Goal: Transaction & Acquisition: Book appointment/travel/reservation

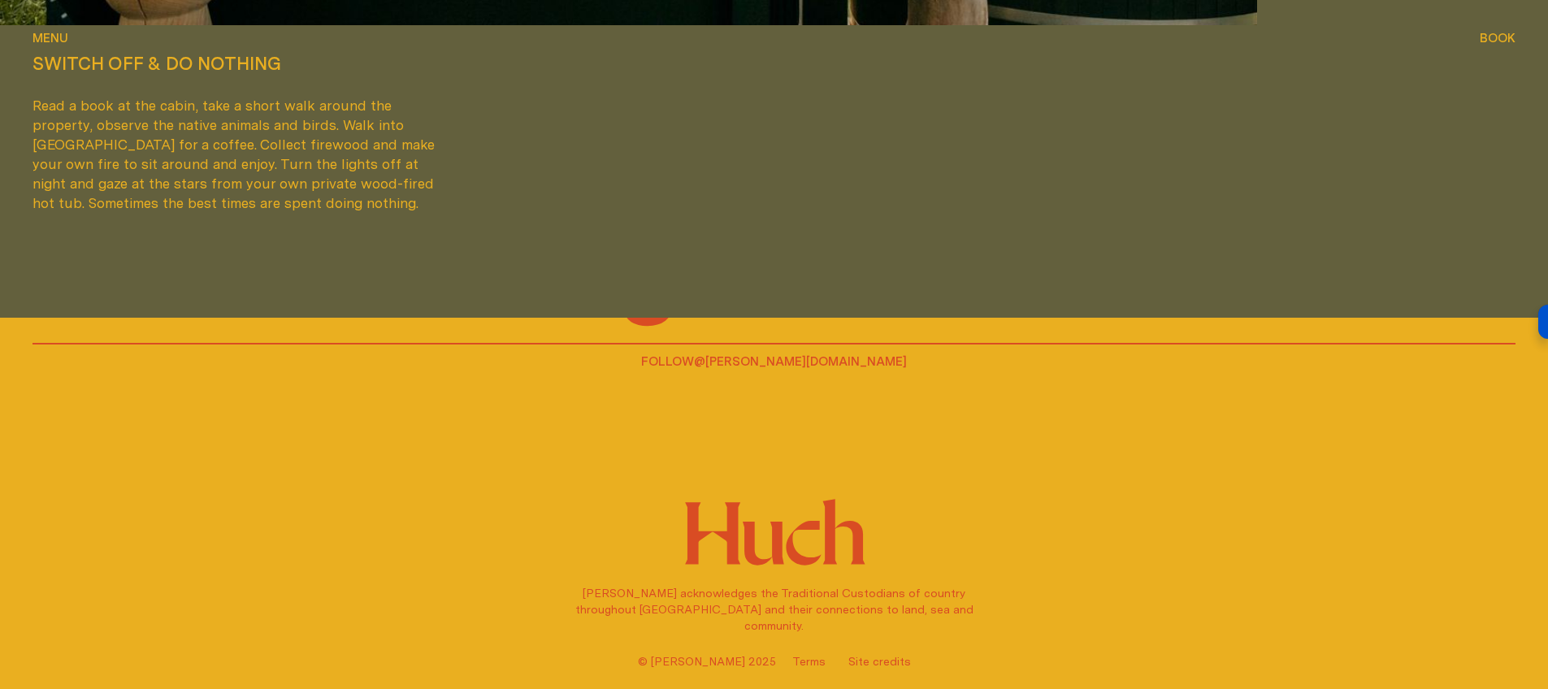
scroll to position [5085, 0]
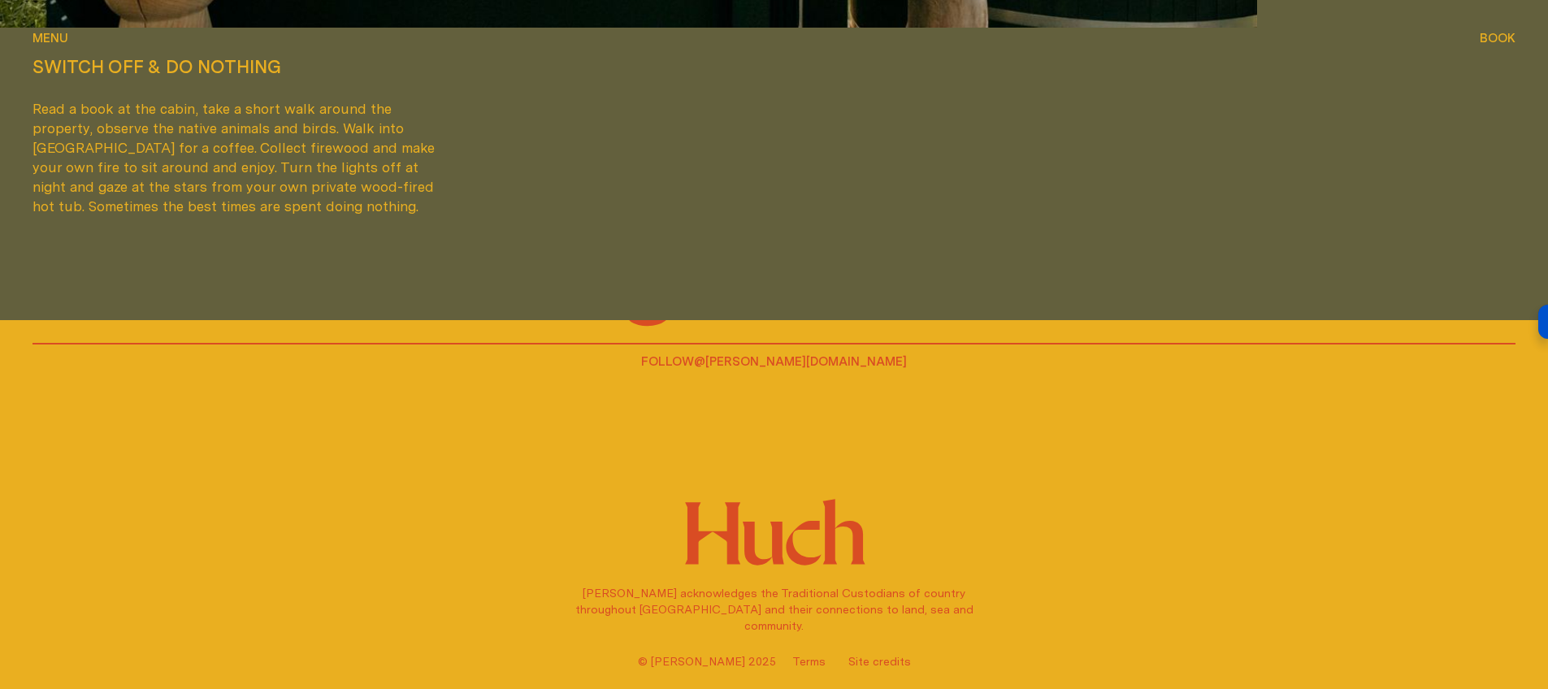
click at [1494, 38] on span "Book" at bounding box center [1498, 38] width 36 height 12
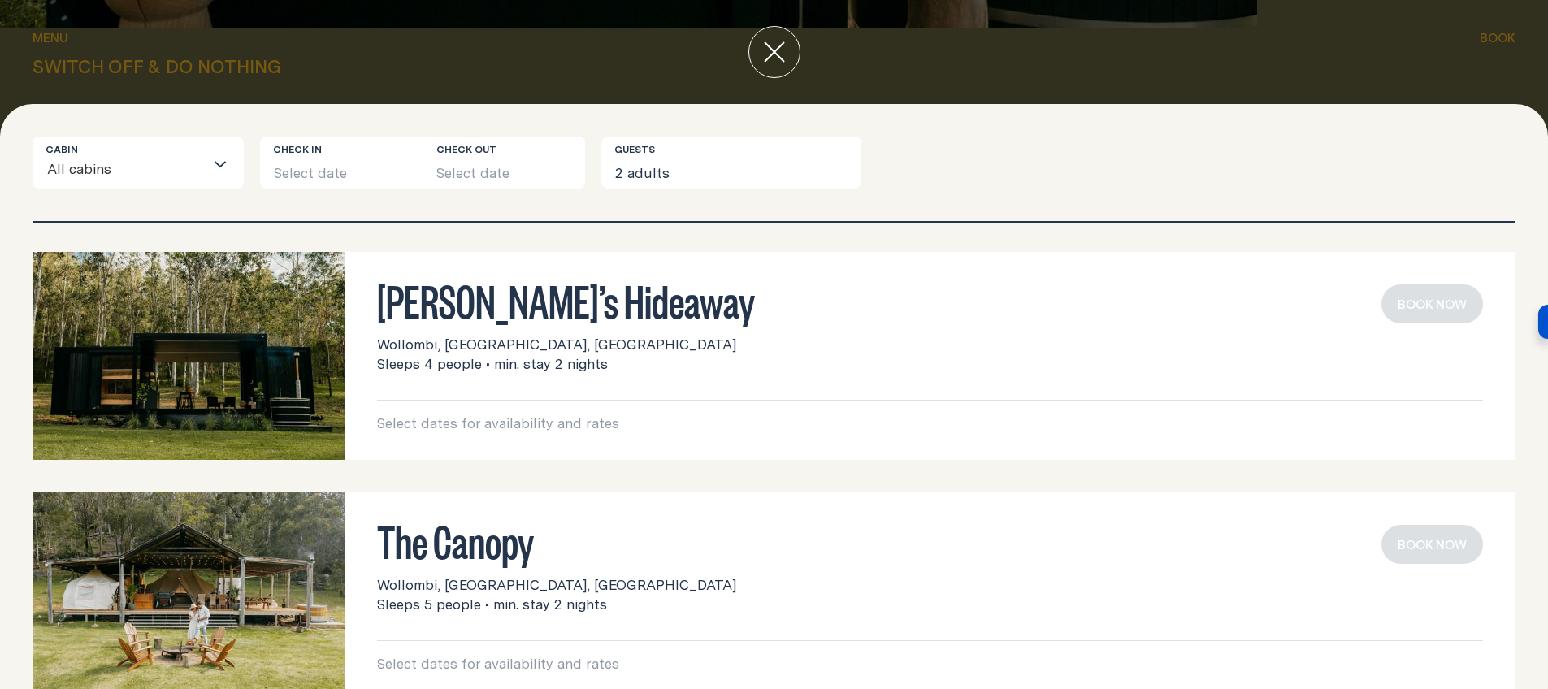
scroll to position [0, 0]
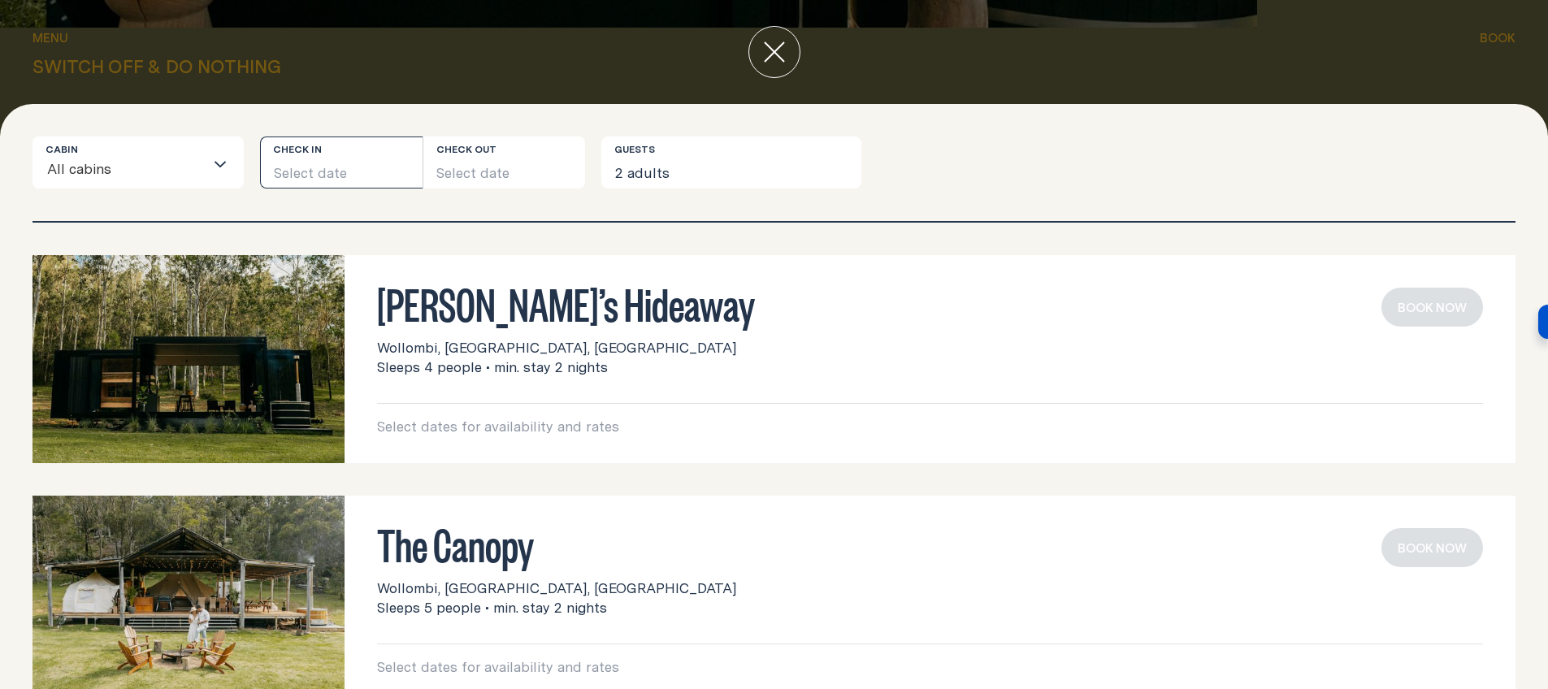
click at [336, 159] on button "Select date" at bounding box center [341, 163] width 163 height 52
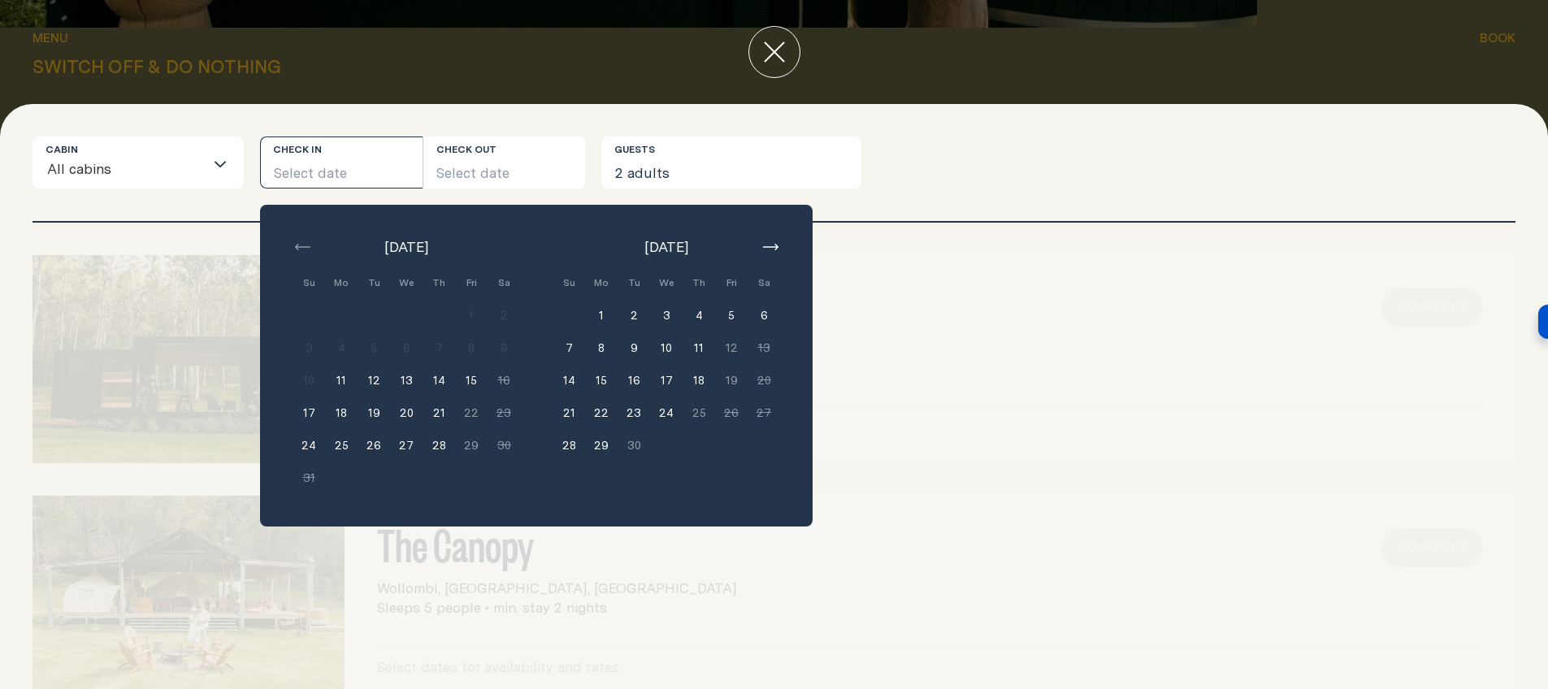
click at [777, 248] on icon "button" at bounding box center [770, 247] width 15 height 7
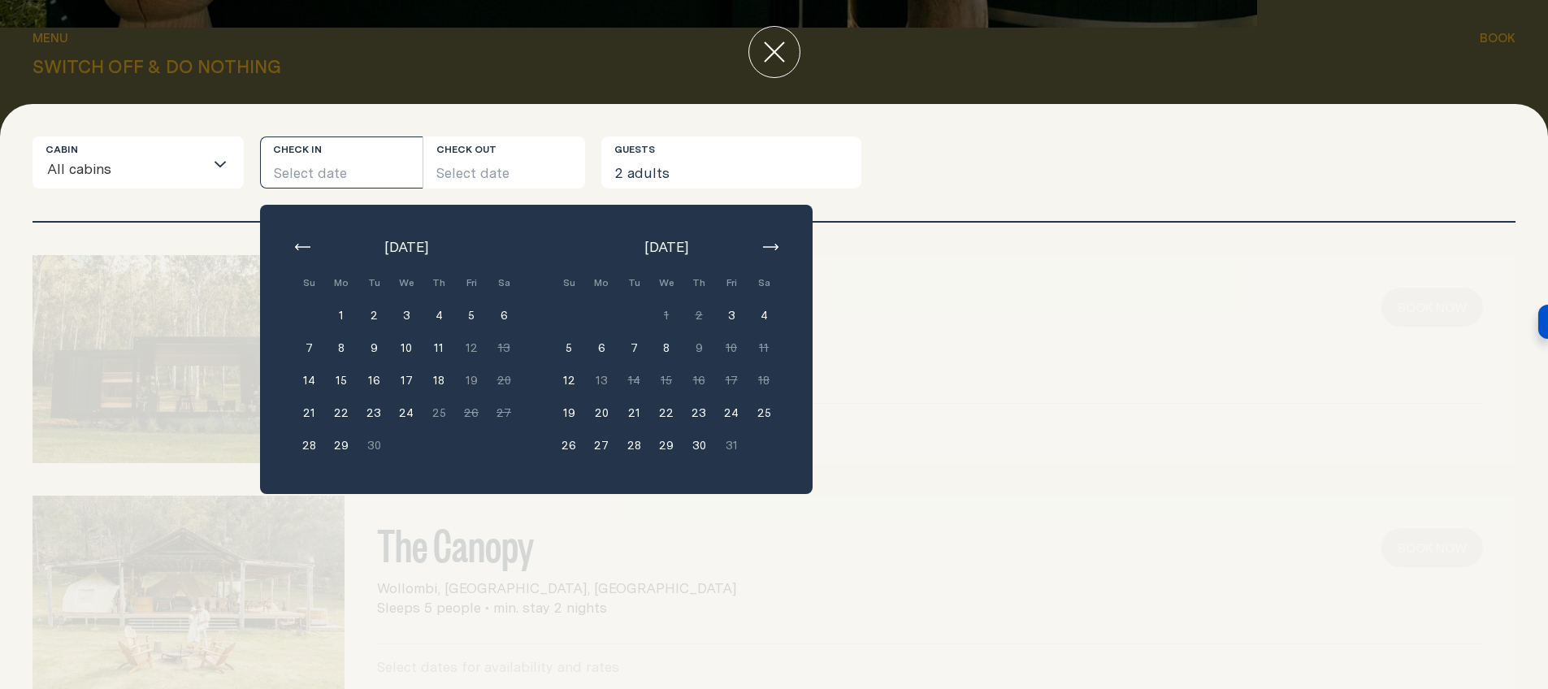
click at [773, 244] on icon "button" at bounding box center [770, 247] width 15 height 7
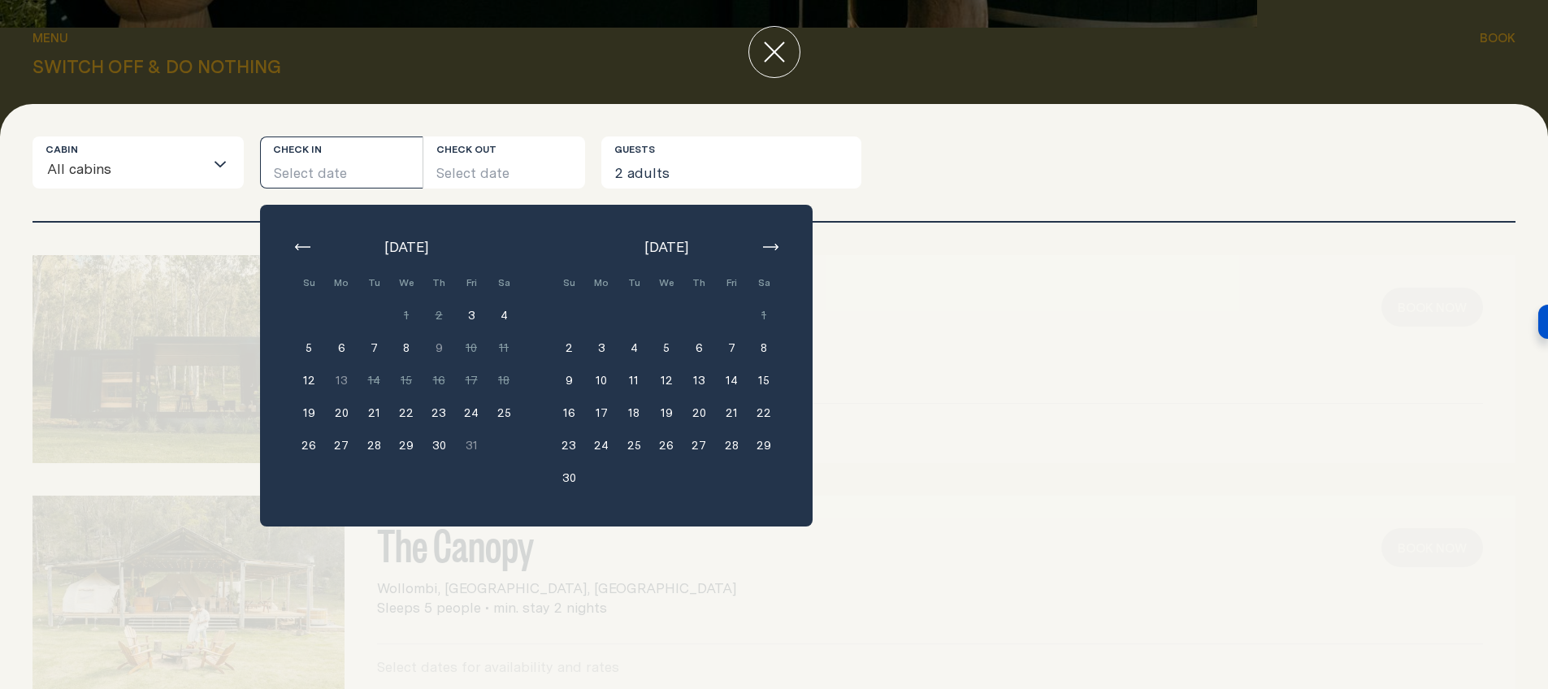
click at [732, 346] on button "7" at bounding box center [731, 348] width 33 height 33
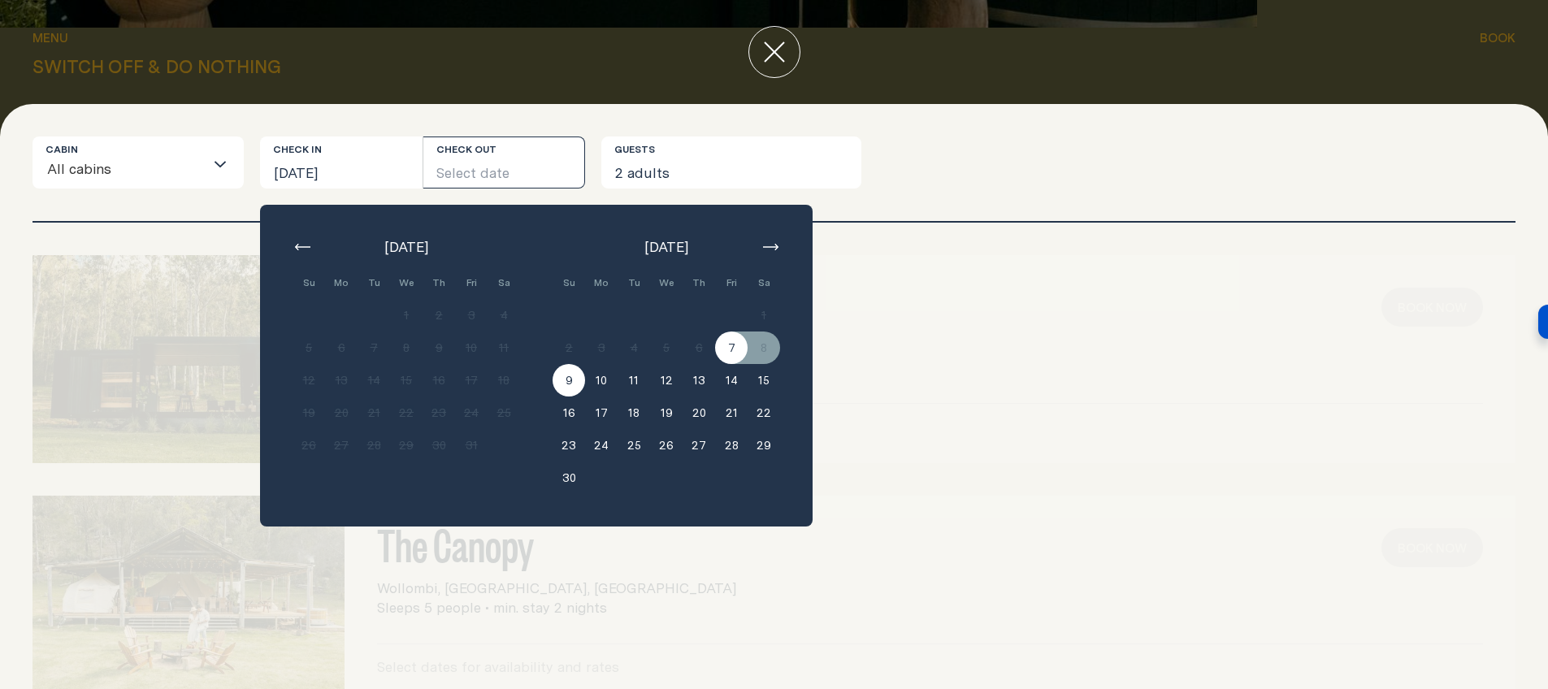
click at [570, 381] on button "9" at bounding box center [569, 380] width 33 height 33
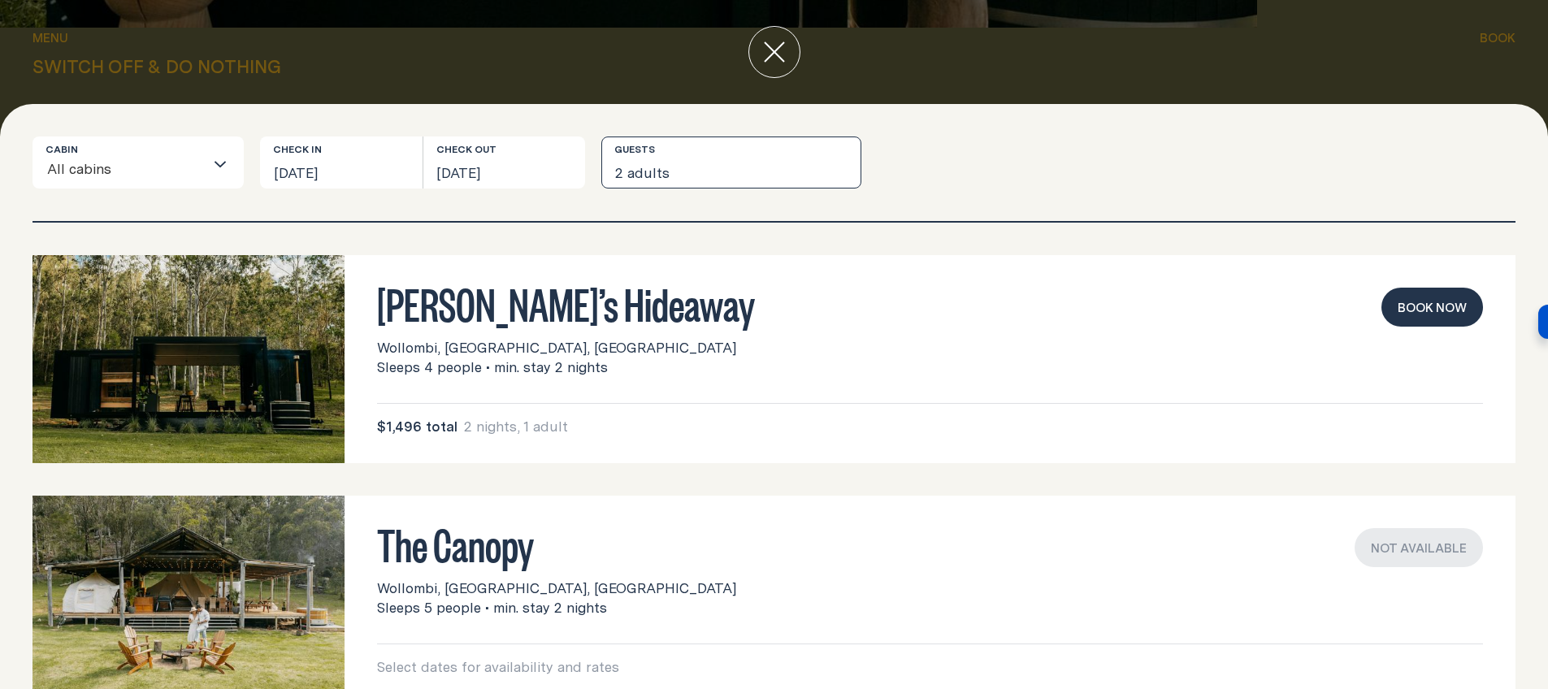
click at [720, 159] on button "2 adults" at bounding box center [731, 163] width 260 height 52
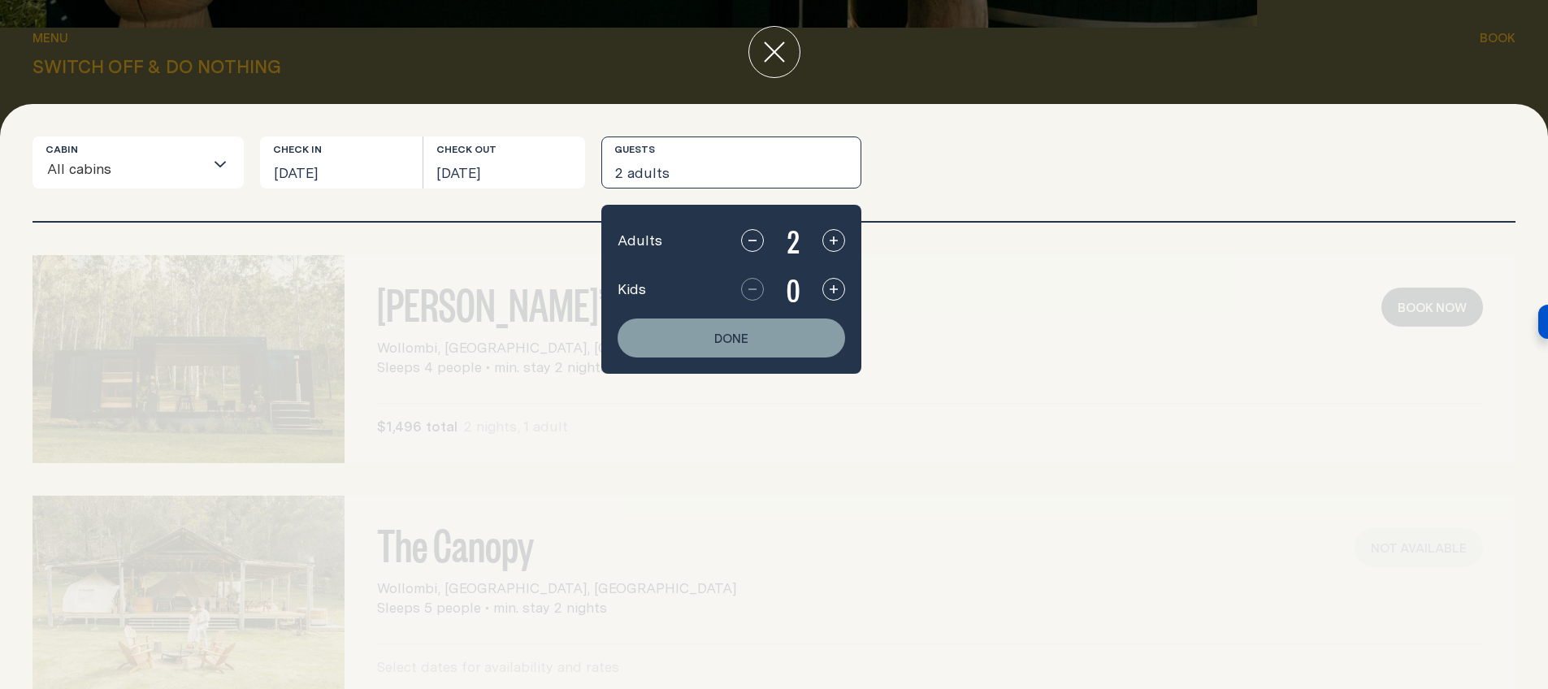
click at [845, 236] on div "2" at bounding box center [793, 240] width 104 height 39
click at [836, 243] on icon "button" at bounding box center [833, 240] width 13 height 13
click at [778, 342] on button "Done" at bounding box center [732, 338] width 228 height 39
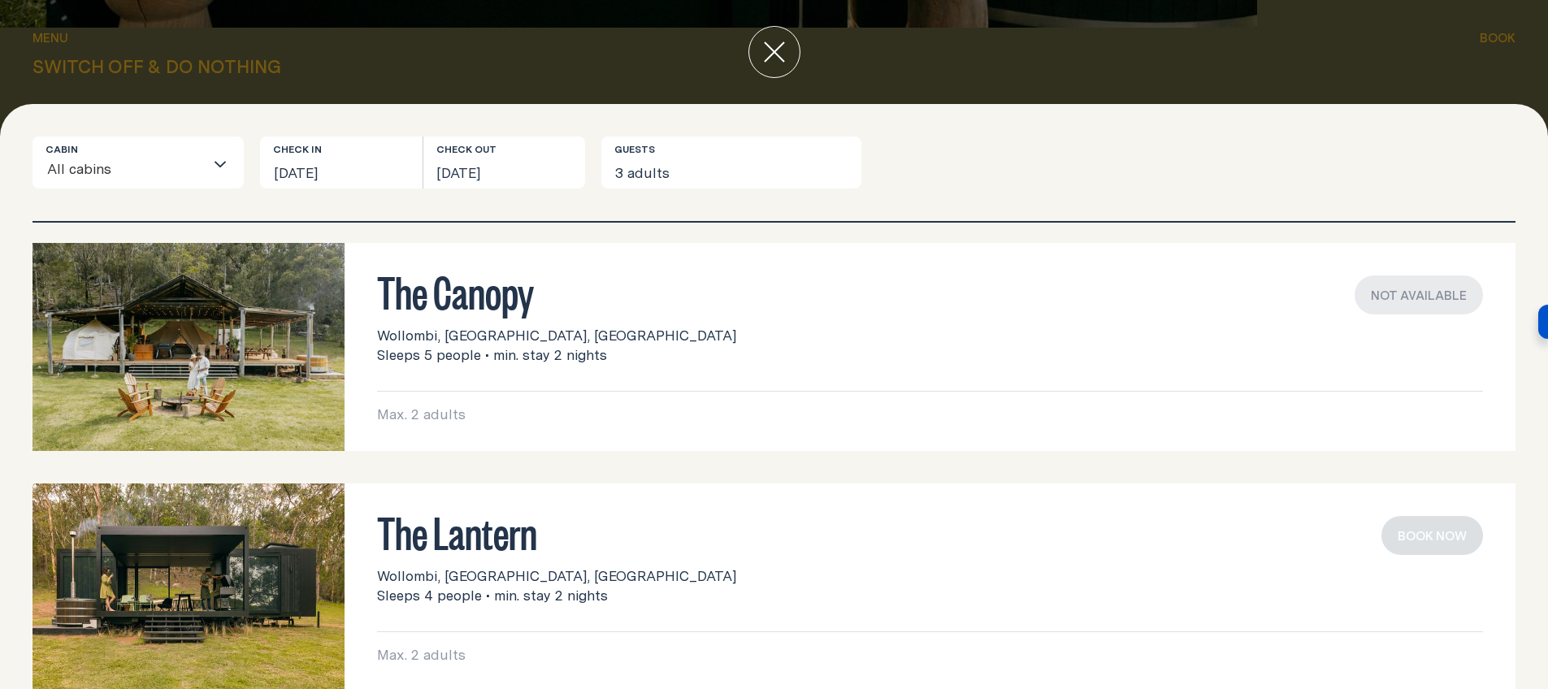
scroll to position [288, 0]
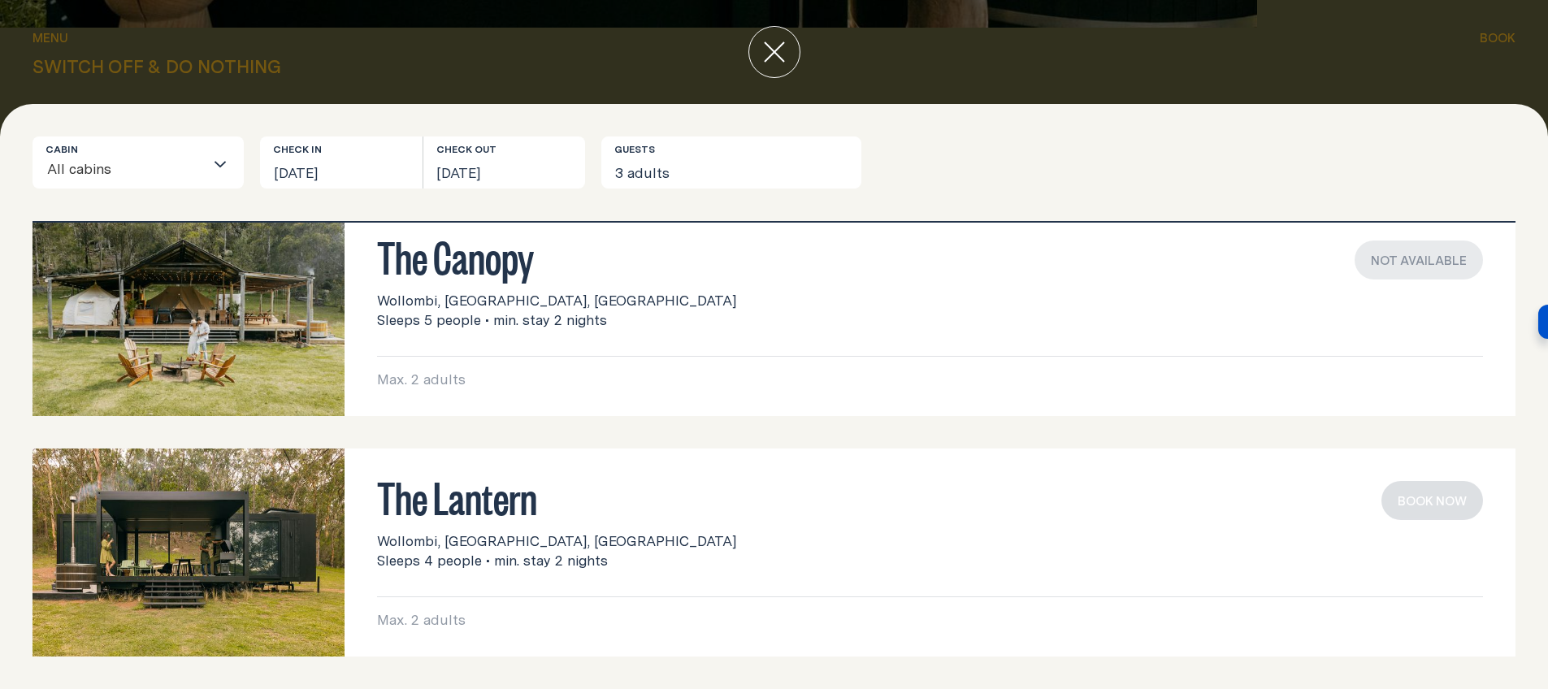
click at [770, 506] on h3 "The Lantern" at bounding box center [930, 496] width 1106 height 31
click at [775, 537] on div "Wollombi, [GEOGRAPHIC_DATA], [GEOGRAPHIC_DATA] Sleeps 4 people • min. stay 2 ni…" at bounding box center [930, 551] width 1106 height 39
click at [169, 523] on img at bounding box center [189, 553] width 312 height 208
click at [232, 555] on img at bounding box center [189, 553] width 312 height 208
click at [775, 145] on button "3 adults" at bounding box center [731, 163] width 260 height 52
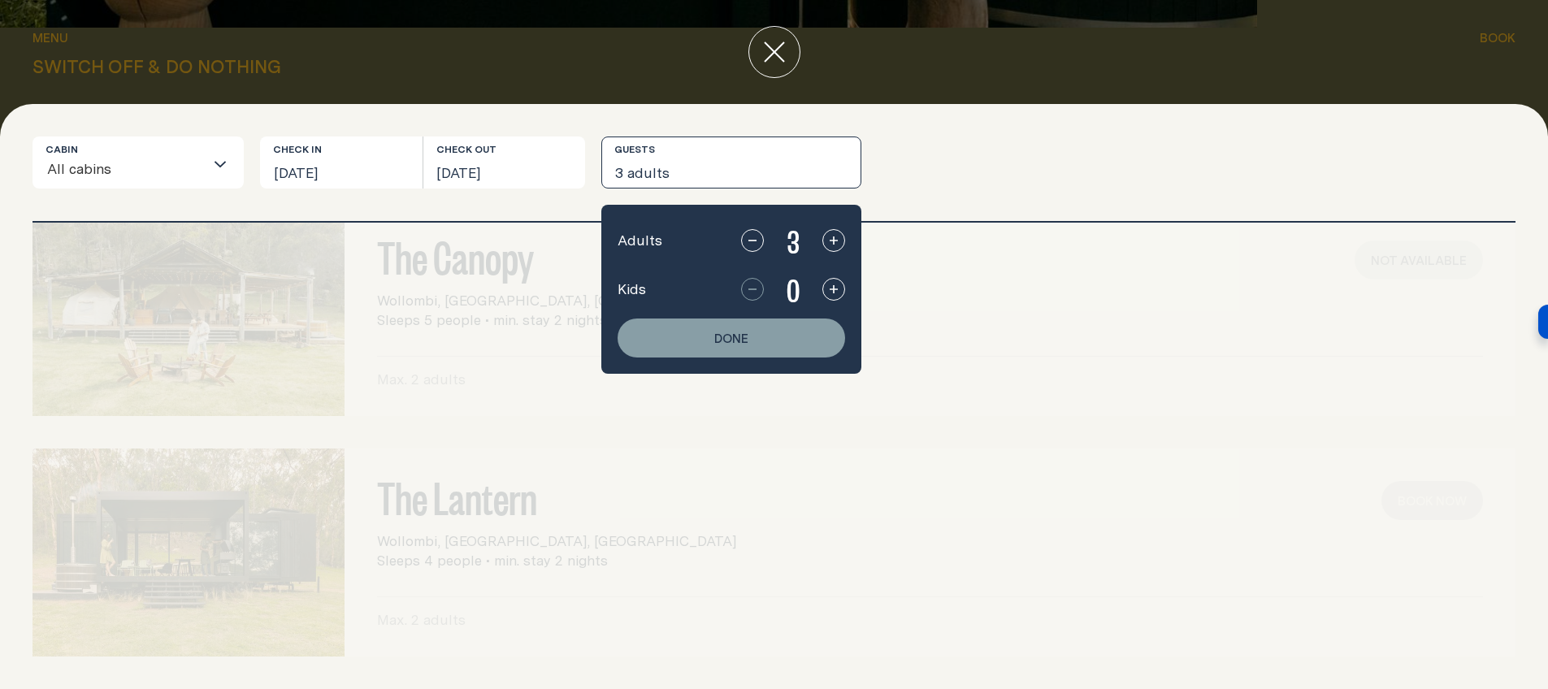
click at [754, 243] on icon "button" at bounding box center [752, 240] width 13 height 13
click at [840, 295] on button "button" at bounding box center [834, 289] width 23 height 23
click at [764, 334] on button "Done" at bounding box center [732, 338] width 228 height 39
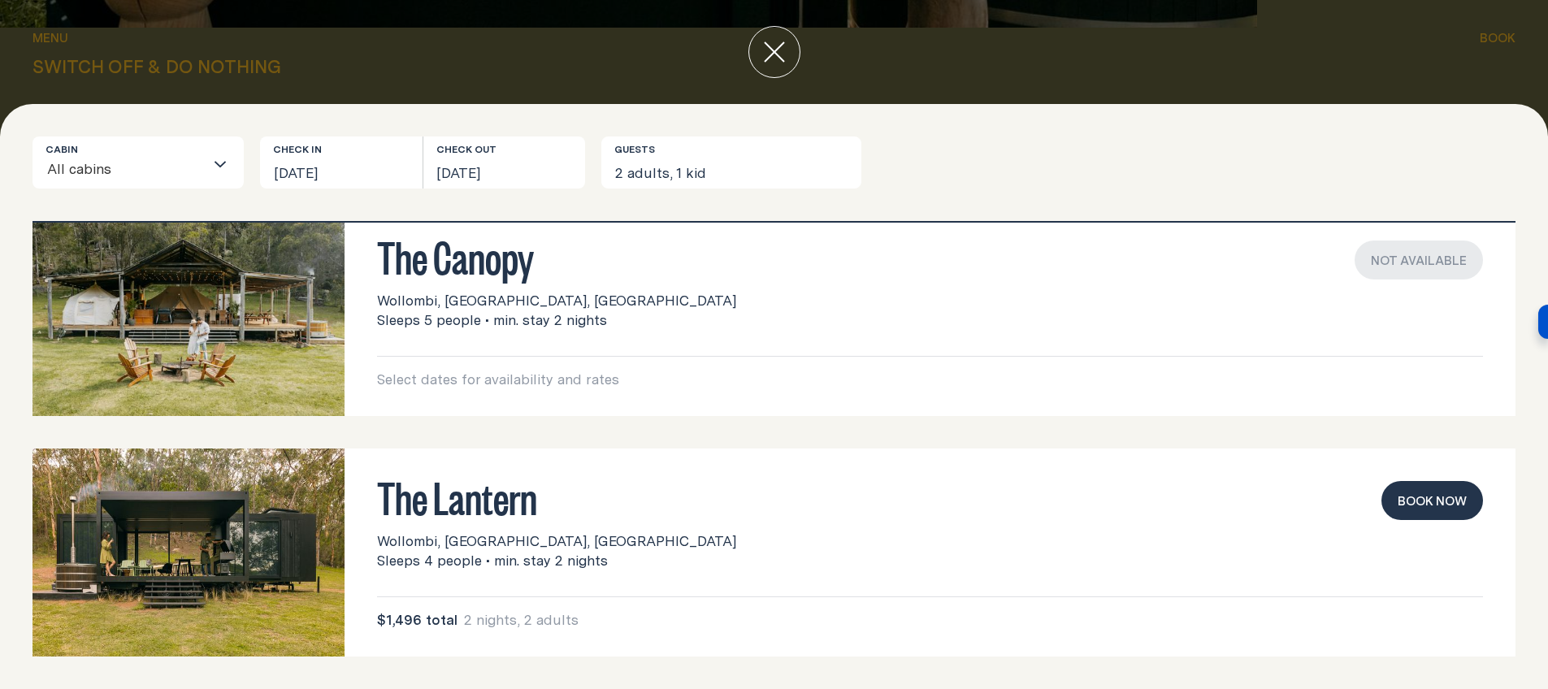
click at [1431, 490] on button "Book now" at bounding box center [1433, 500] width 102 height 39
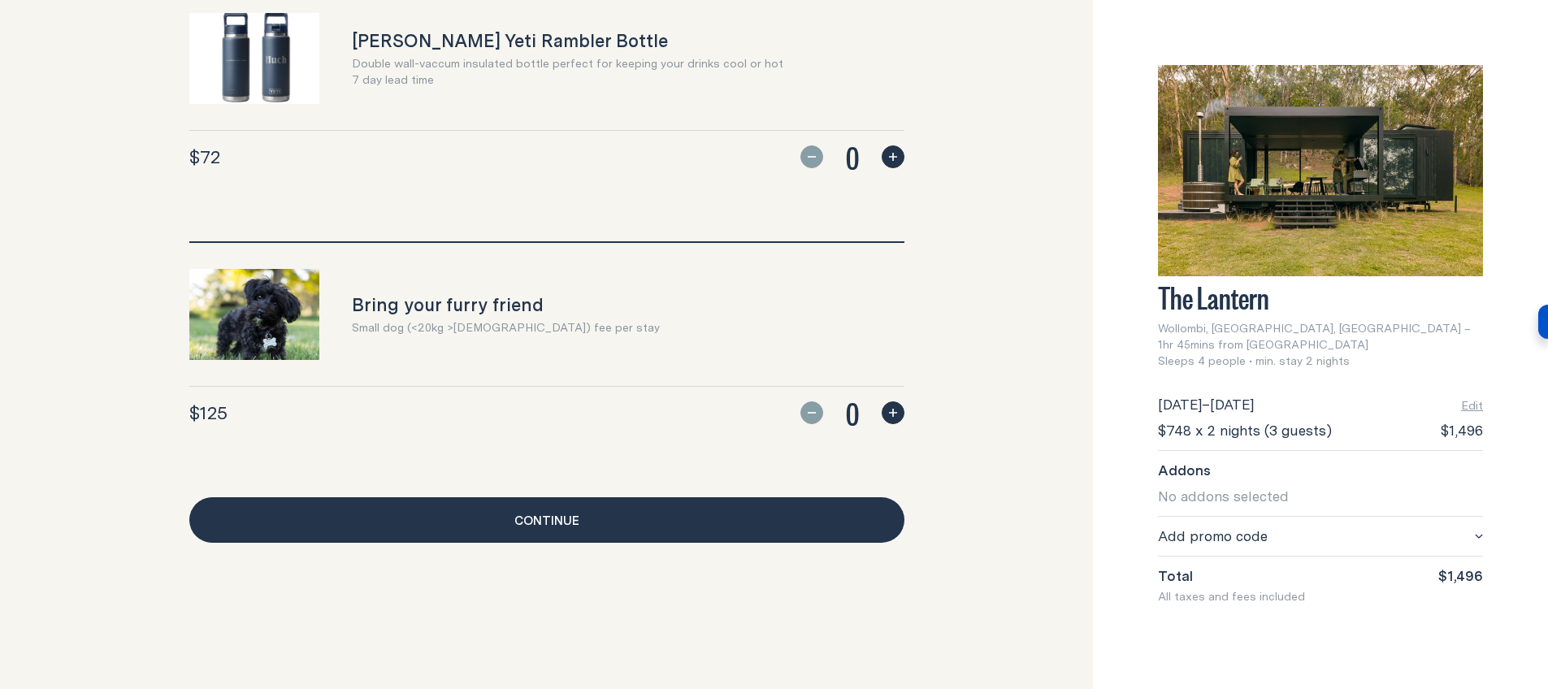
scroll to position [1497, 0]
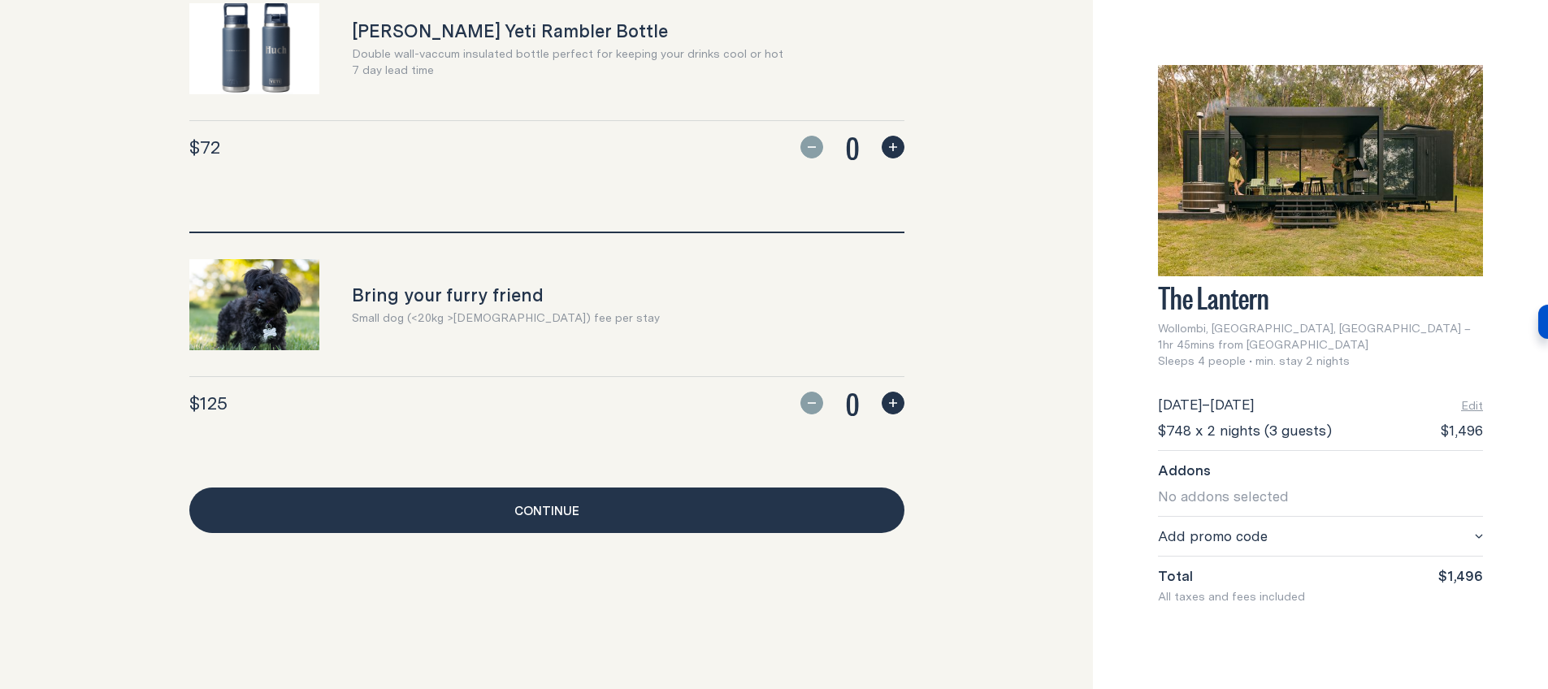
click at [1463, 527] on button "Add promo code" at bounding box center [1320, 537] width 325 height 20
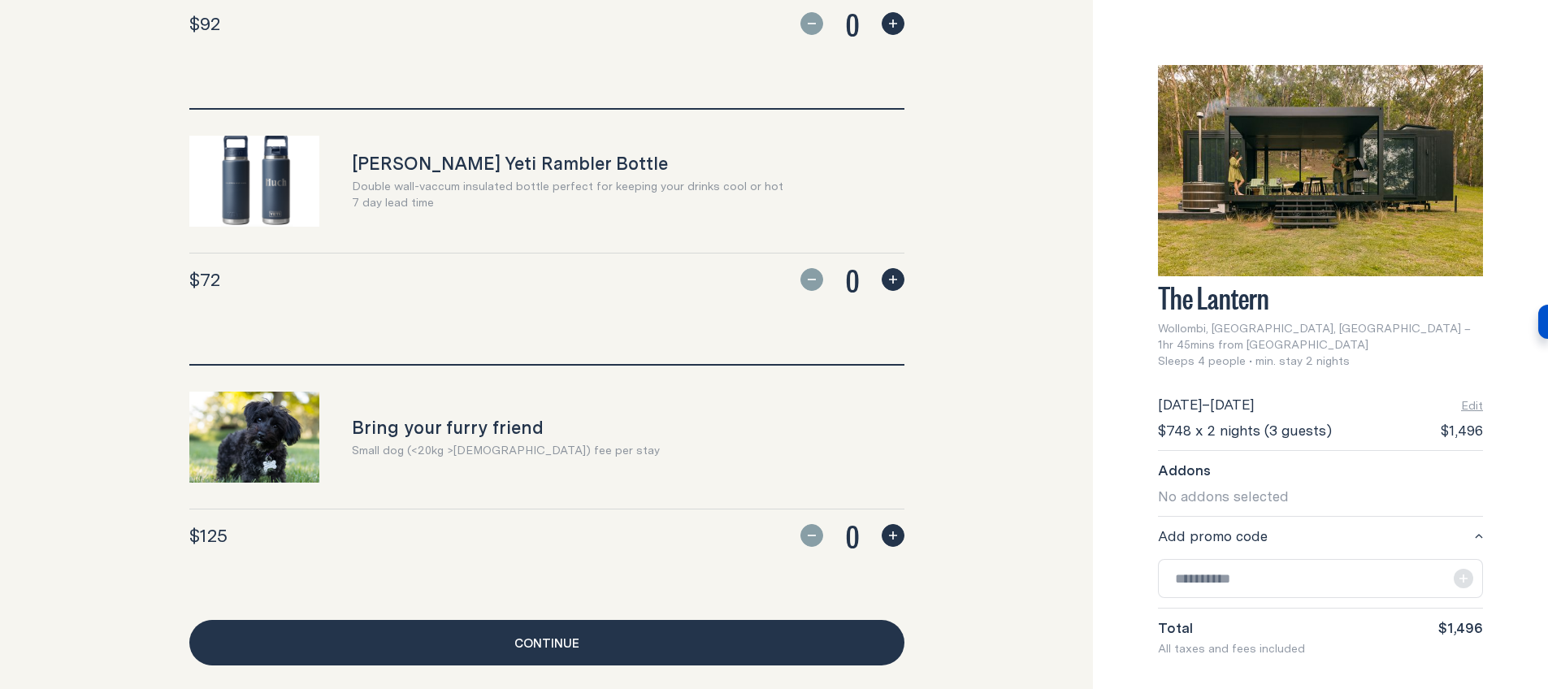
scroll to position [1349, 0]
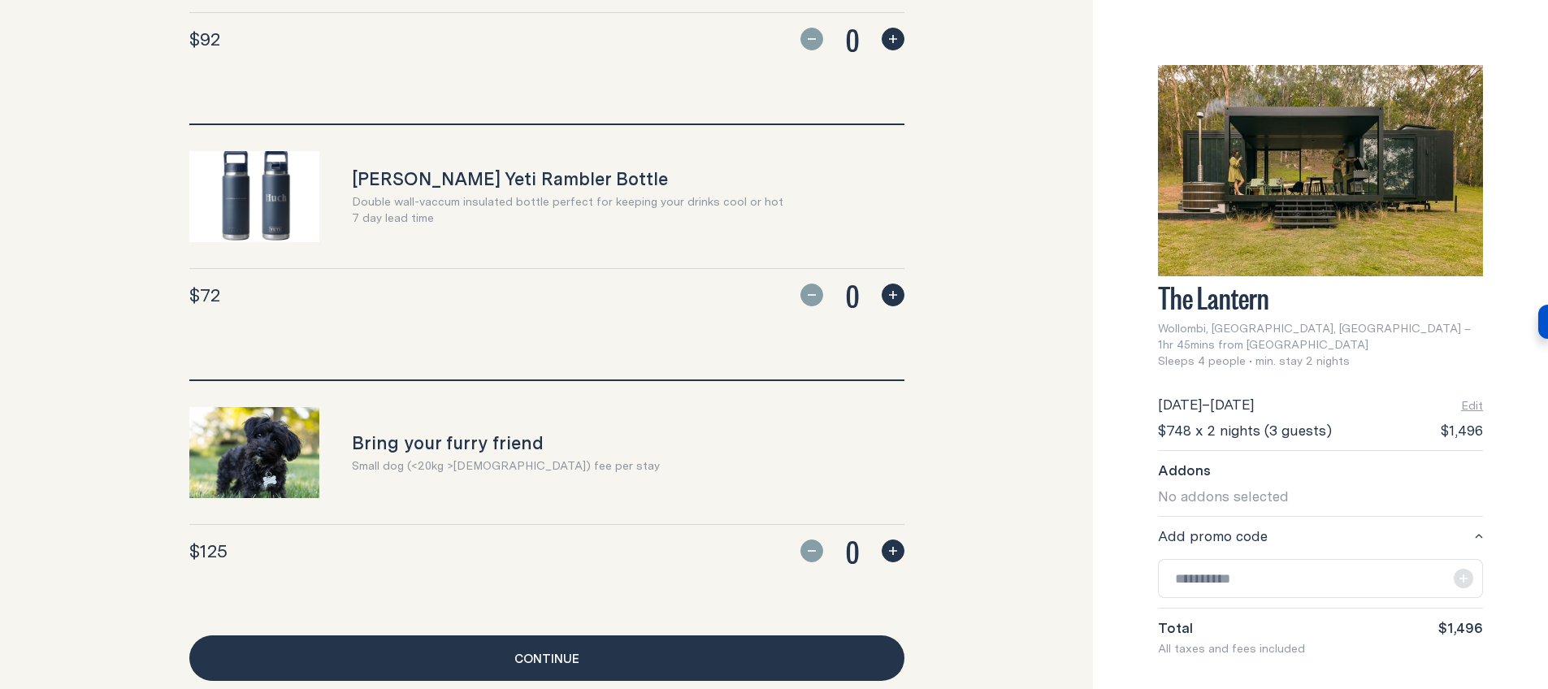
click at [1309, 206] on img at bounding box center [1320, 170] width 325 height 211
click at [1286, 193] on img at bounding box center [1320, 170] width 325 height 211
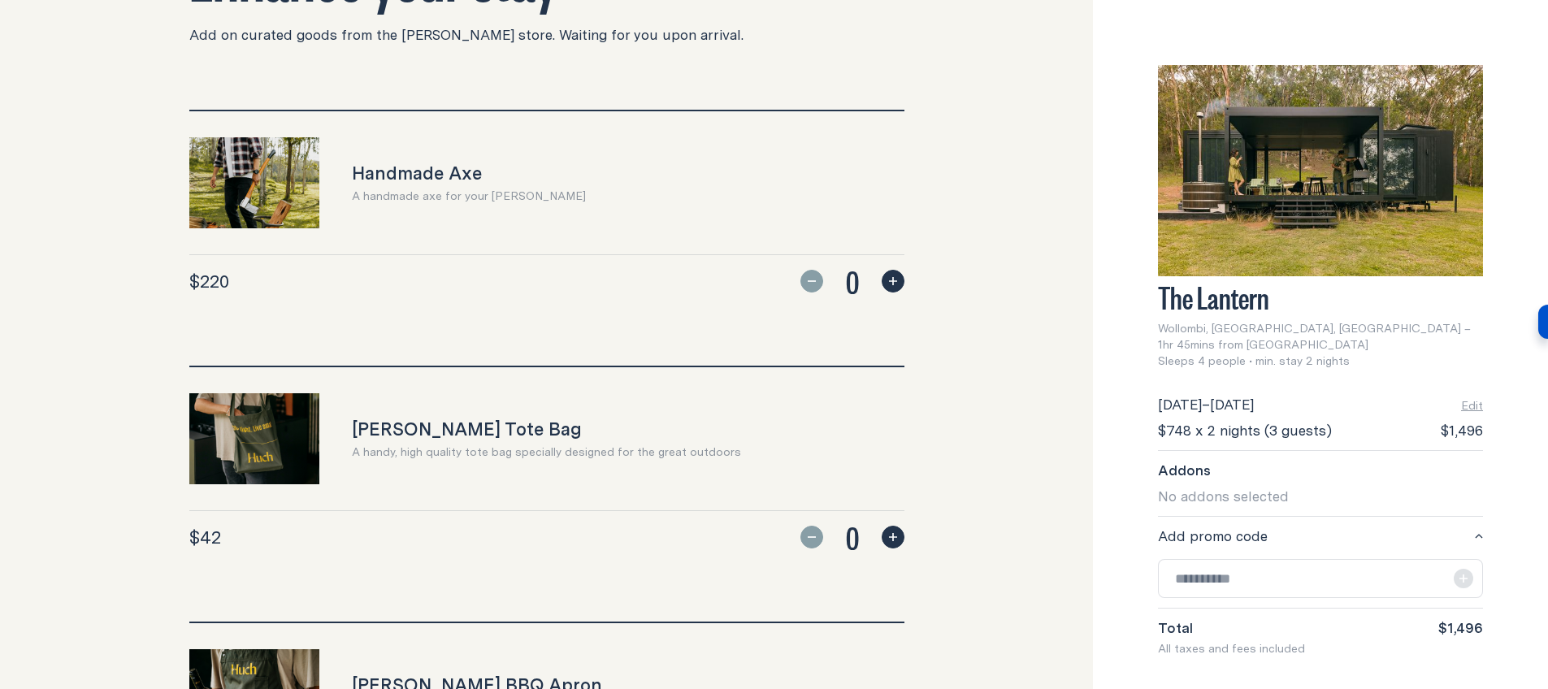
scroll to position [0, 0]
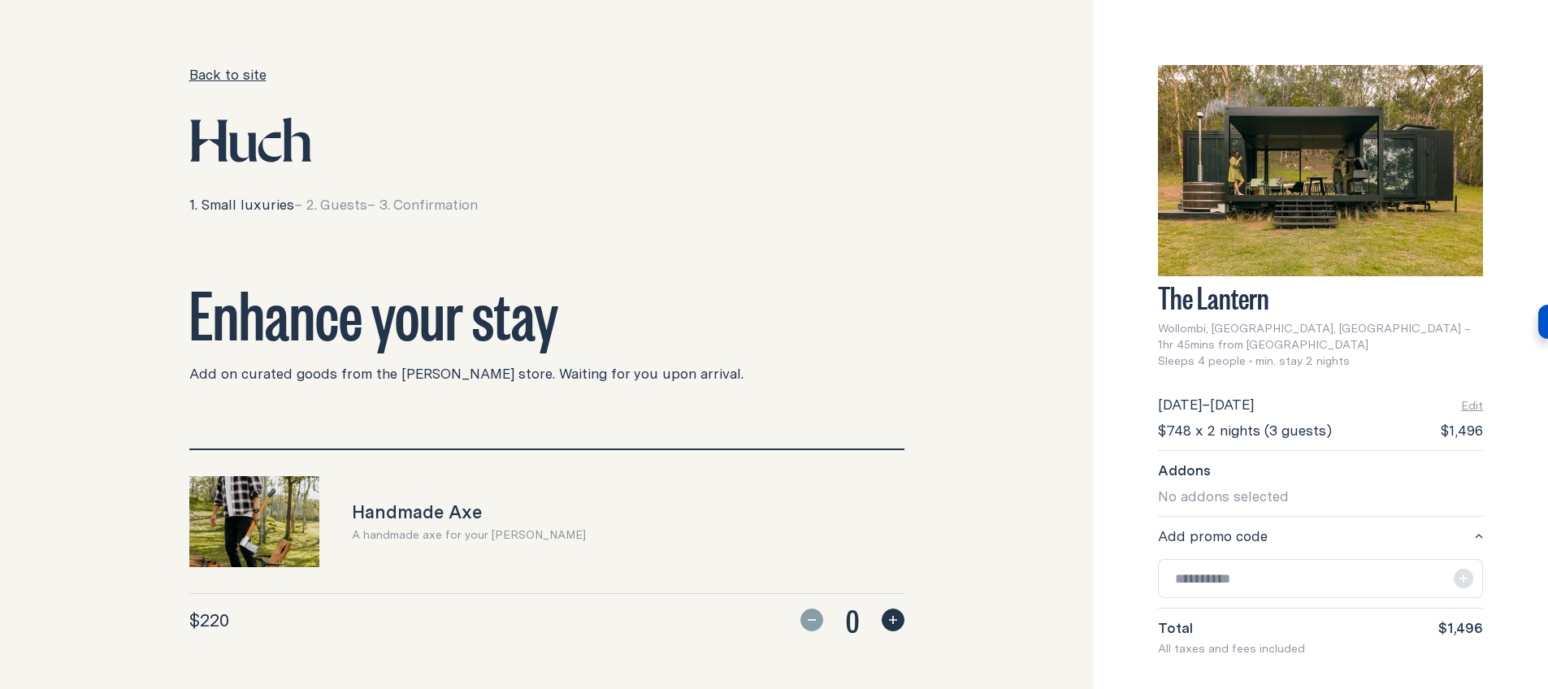
click at [224, 72] on link "Back to site" at bounding box center [227, 75] width 77 height 20
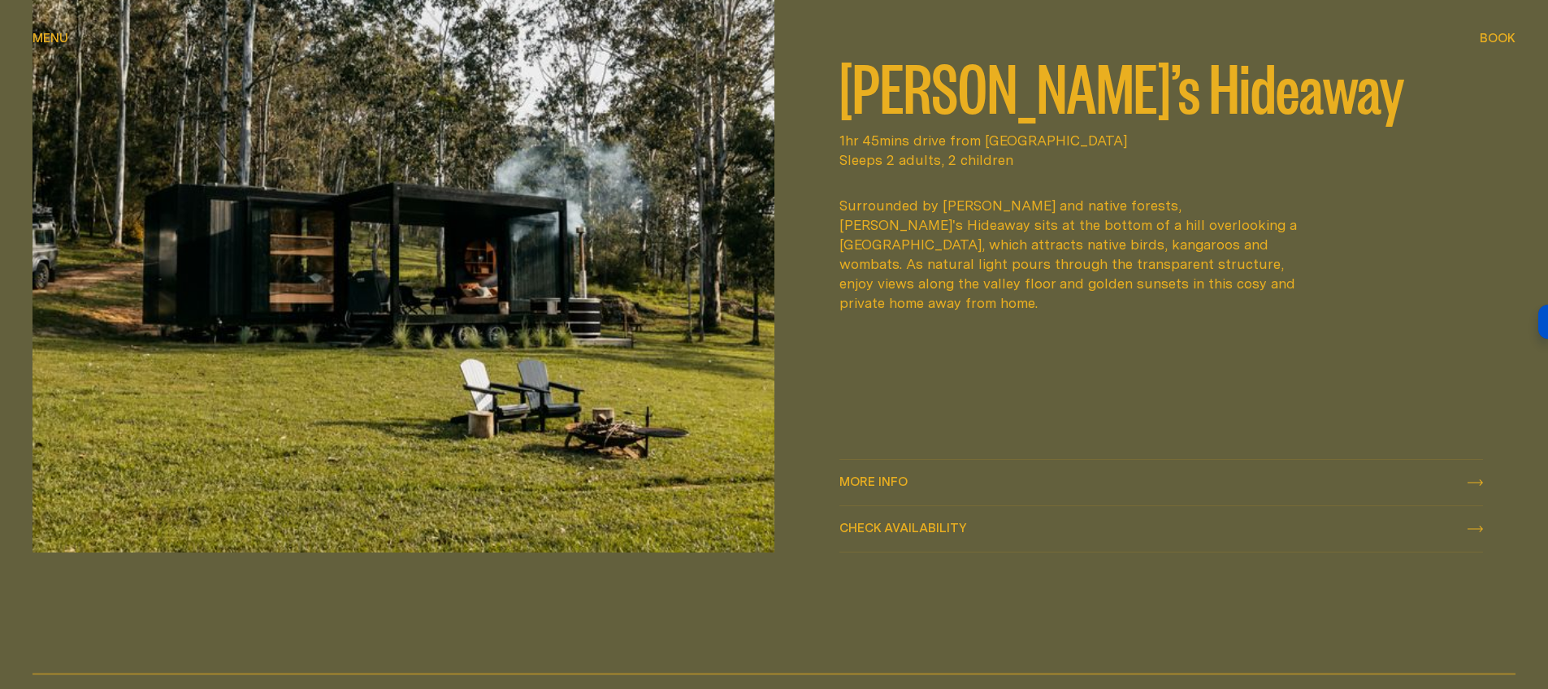
scroll to position [912, 0]
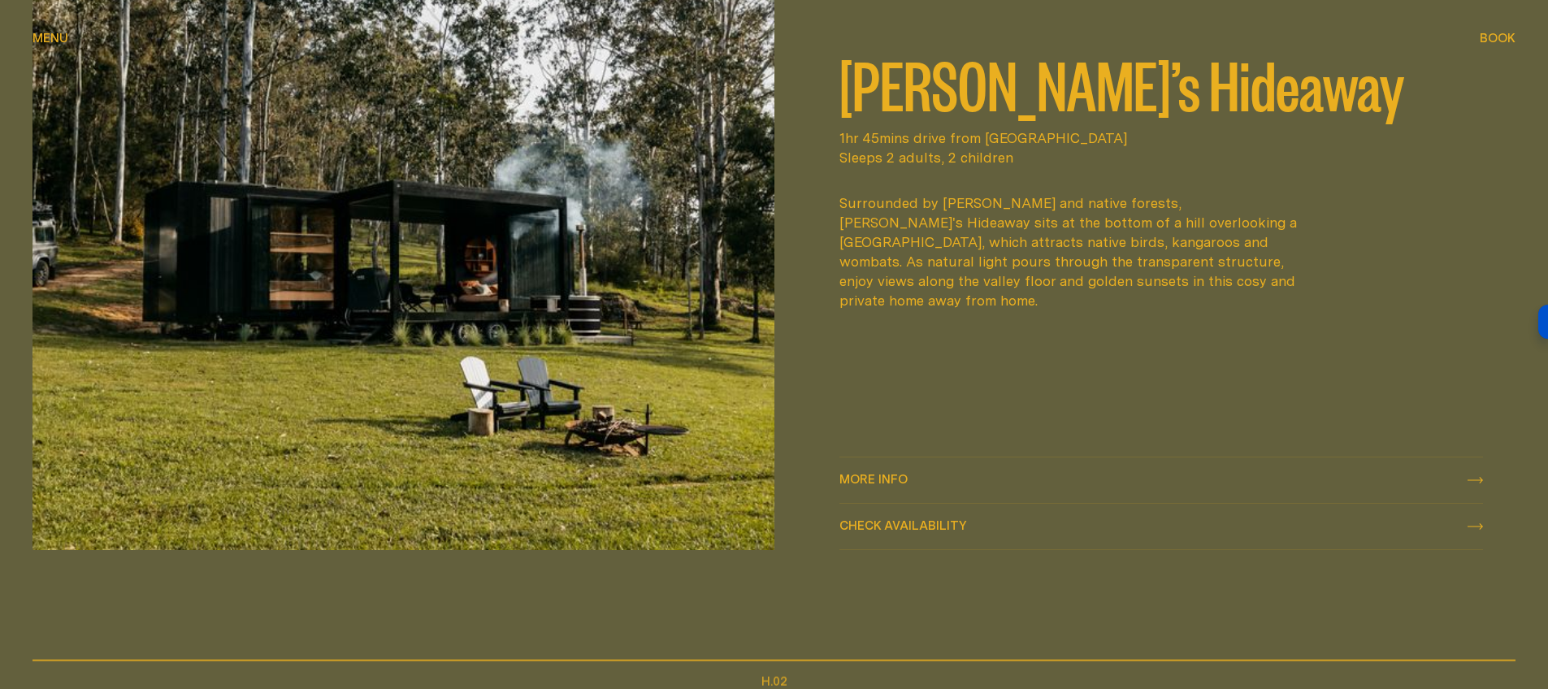
click at [1172, 469] on link "More info More info" at bounding box center [1162, 481] width 645 height 46
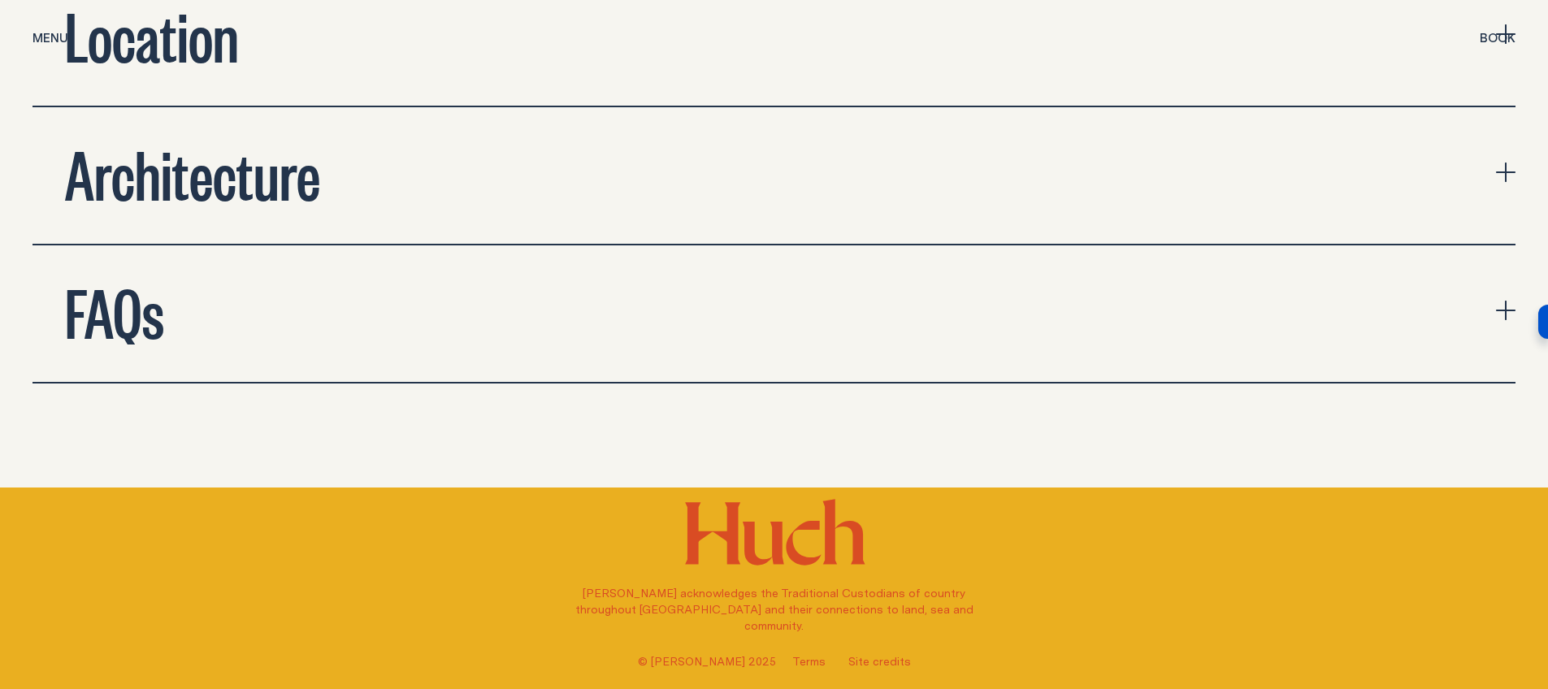
scroll to position [5910, 0]
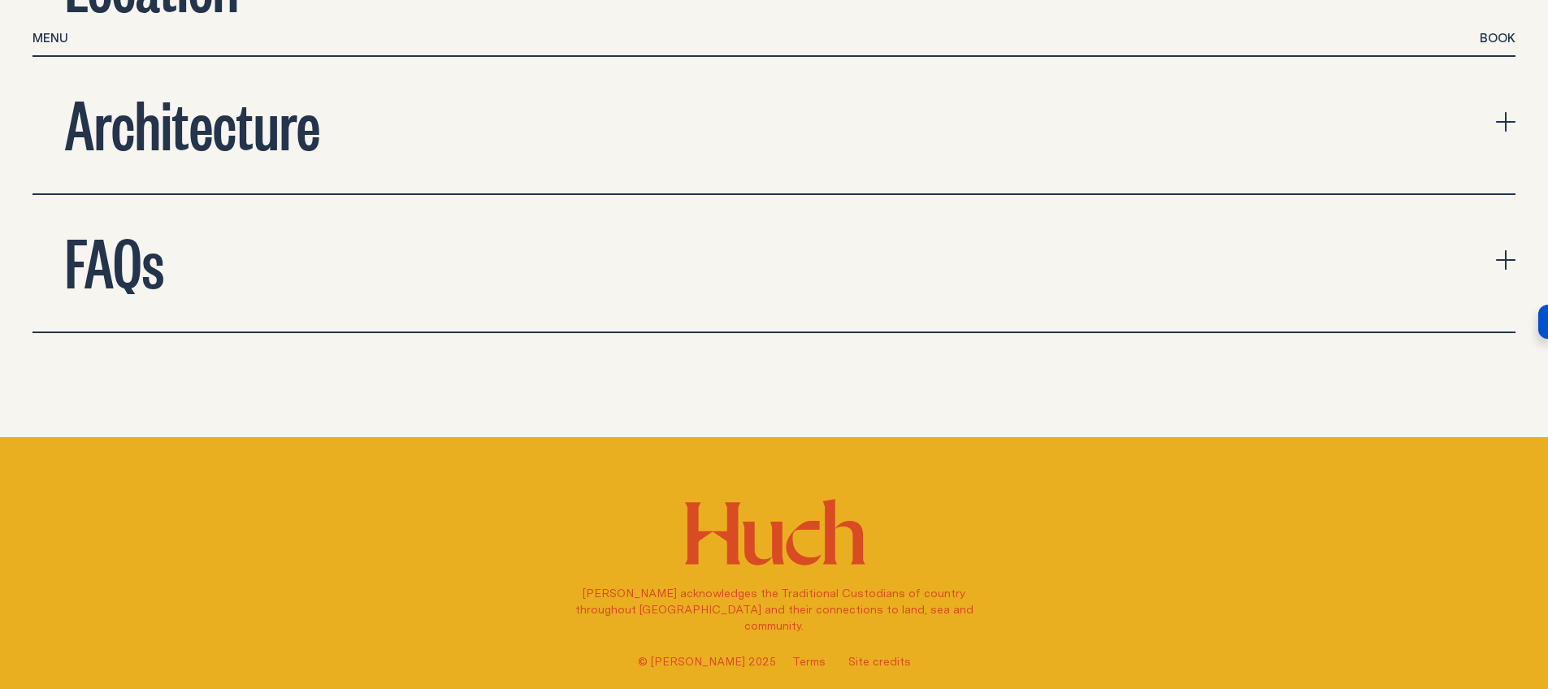
click at [1505, 250] on icon "expand accordion" at bounding box center [1506, 260] width 2 height 20
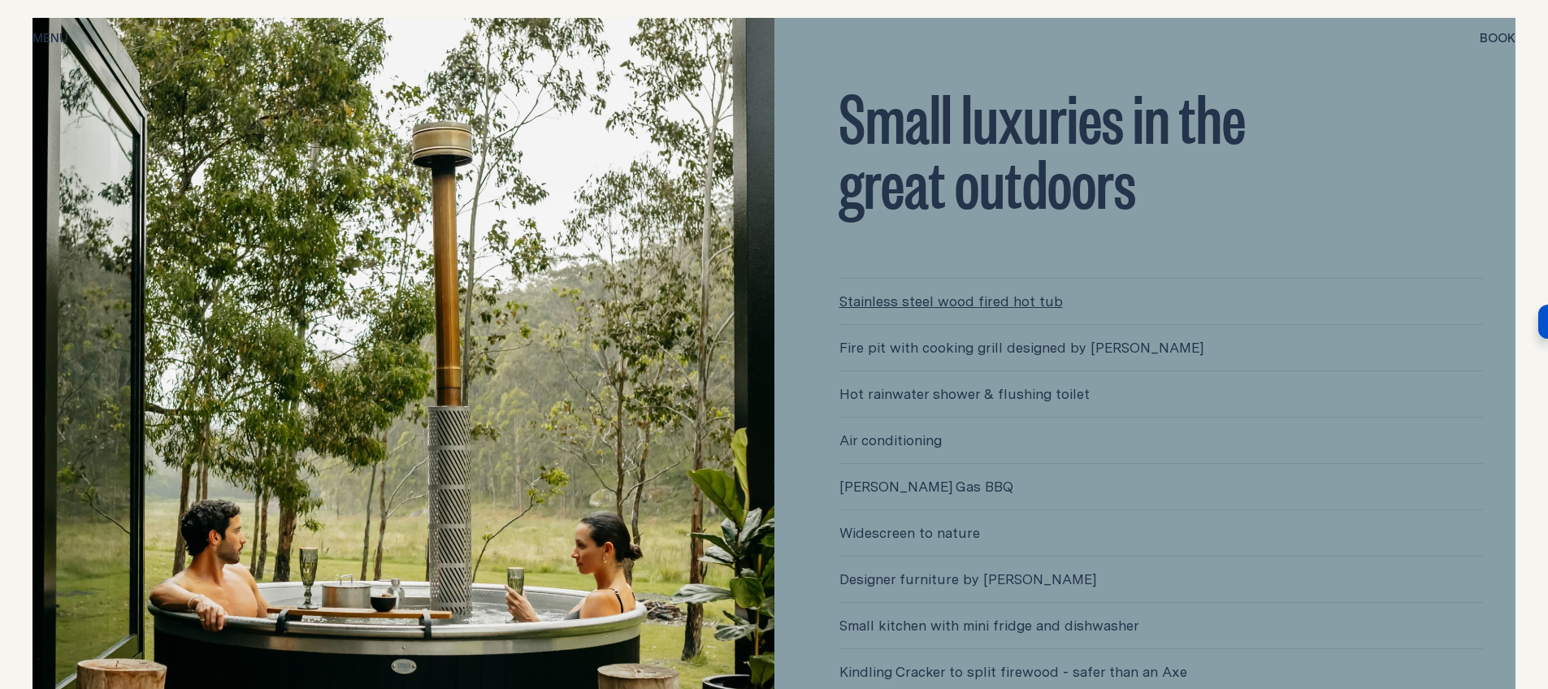
scroll to position [4202, 0]
click at [1000, 287] on link "Stainless steel wood fired hot tub" at bounding box center [1162, 303] width 645 height 46
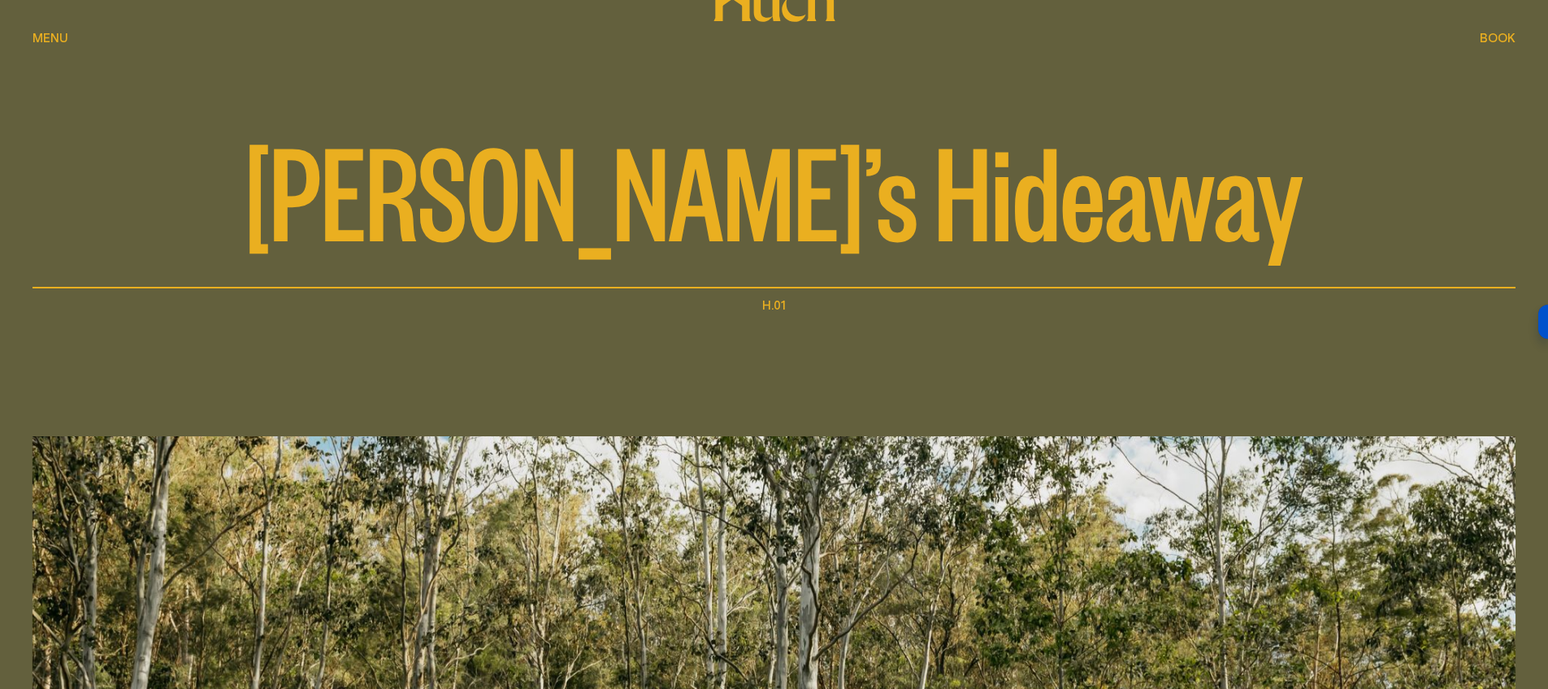
scroll to position [0, 0]
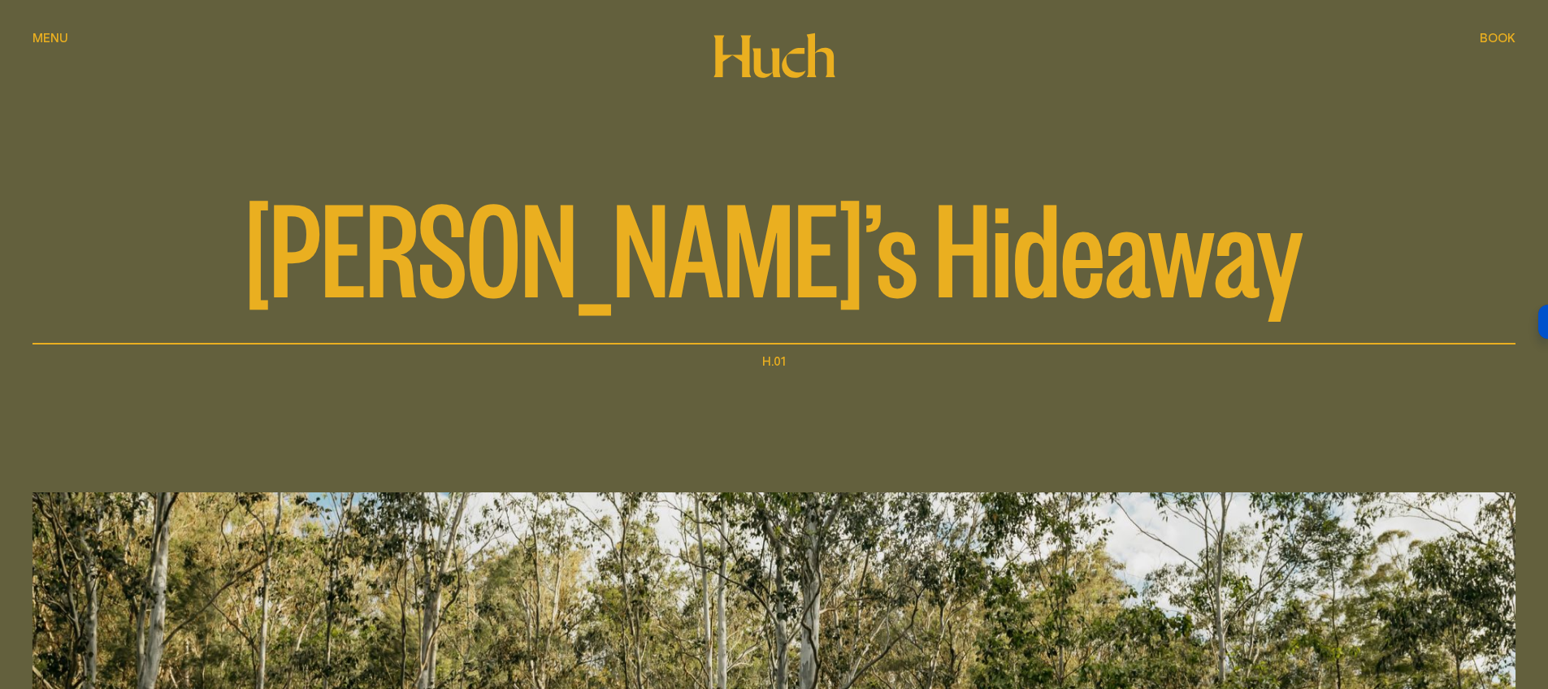
click at [41, 28] on div "[PERSON_NAME]’s Hideaway" at bounding box center [774, 172] width 1483 height 345
click at [50, 41] on span "Menu" at bounding box center [51, 38] width 36 height 12
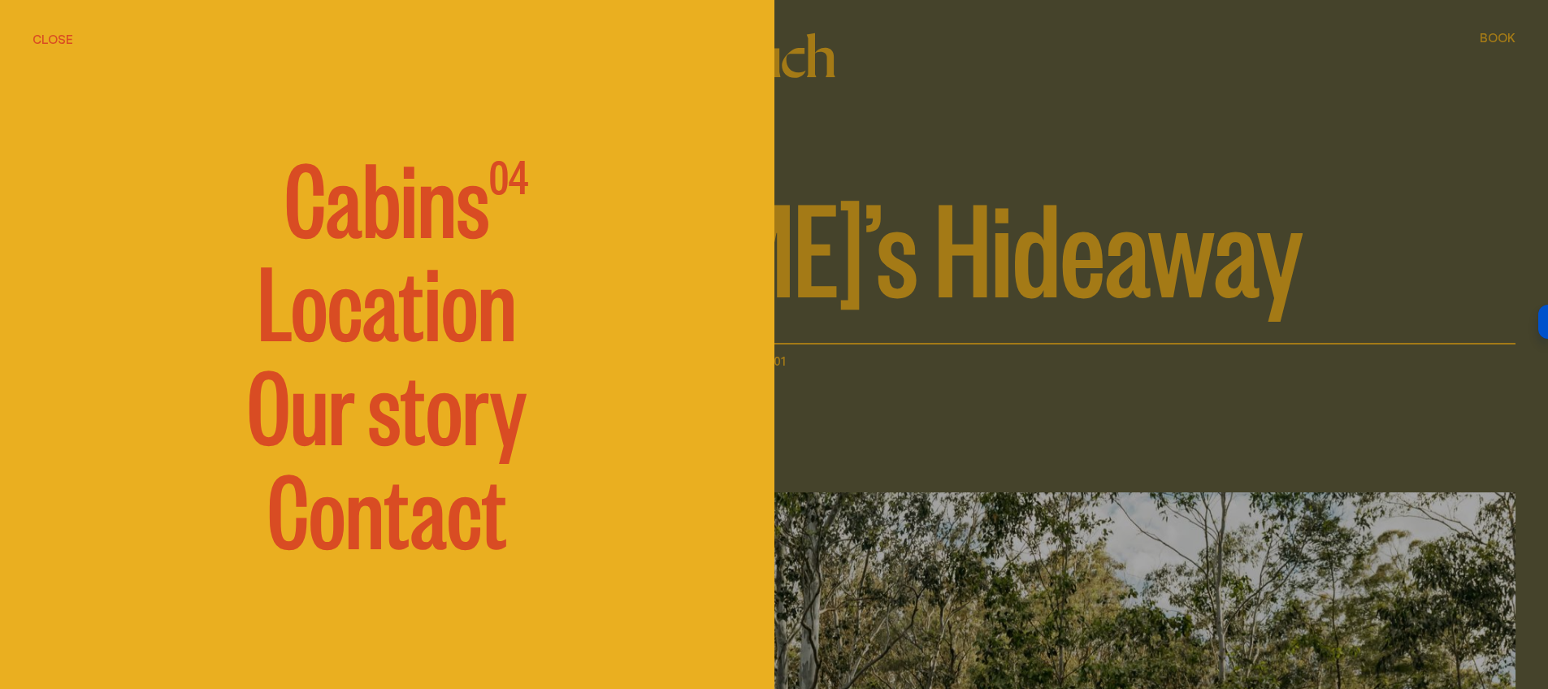
click at [414, 319] on link "Location" at bounding box center [387, 299] width 259 height 98
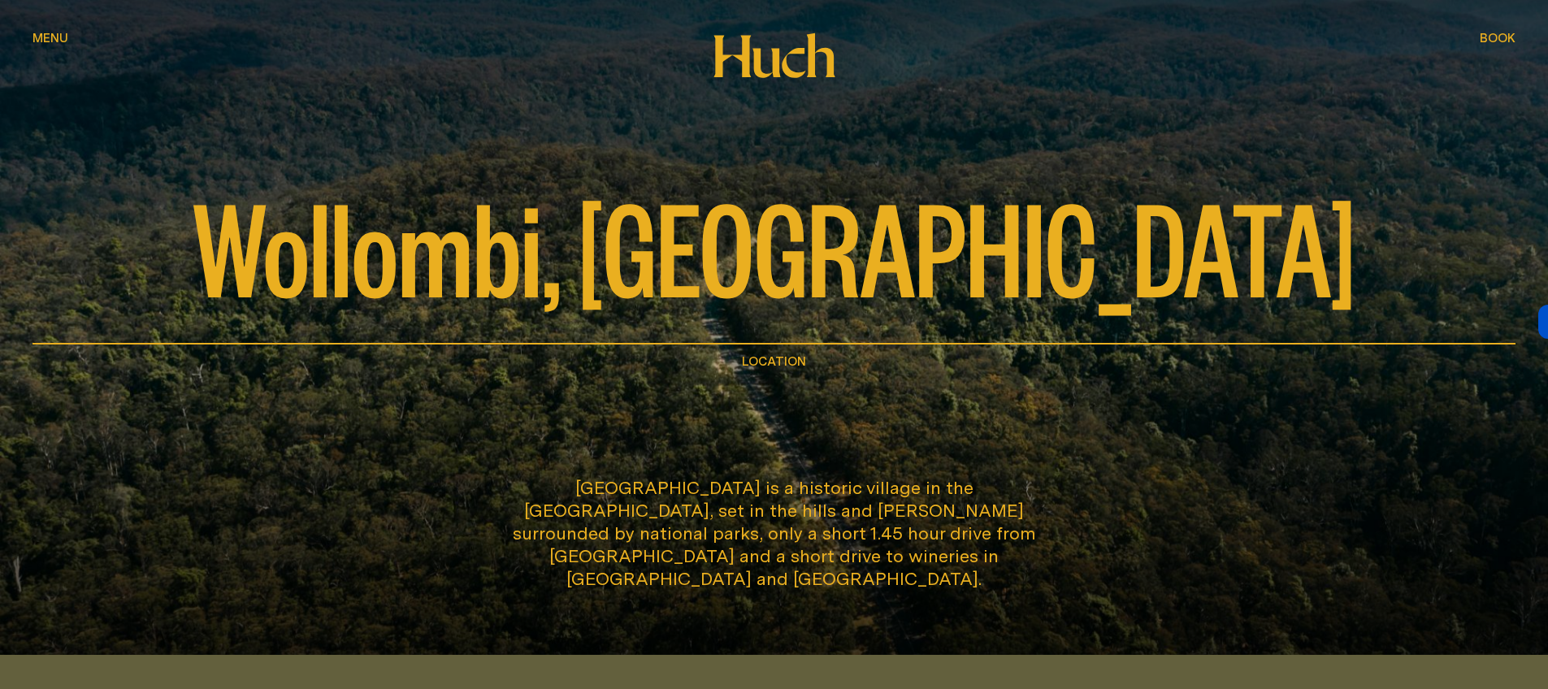
click at [56, 37] on span "Menu" at bounding box center [51, 38] width 36 height 12
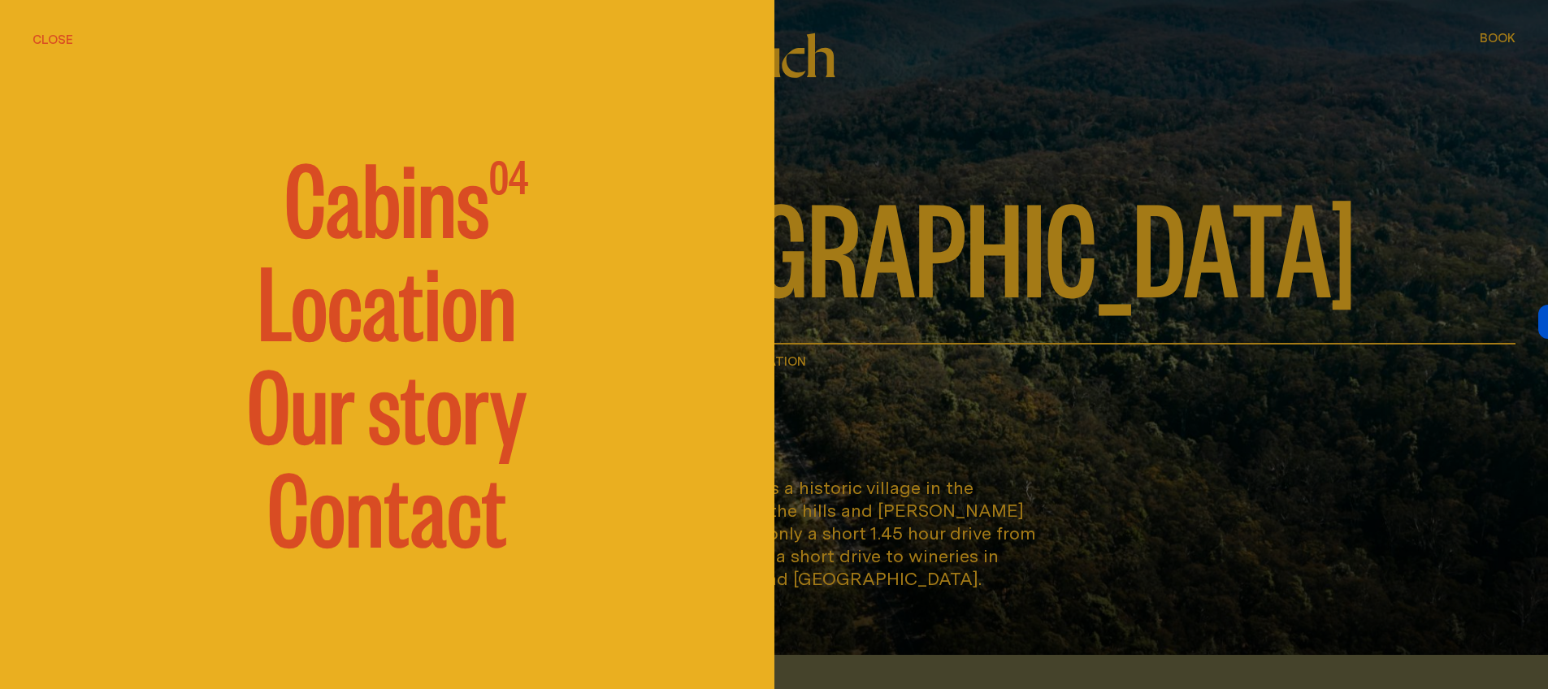
click at [432, 423] on link "Our story" at bounding box center [387, 402] width 280 height 98
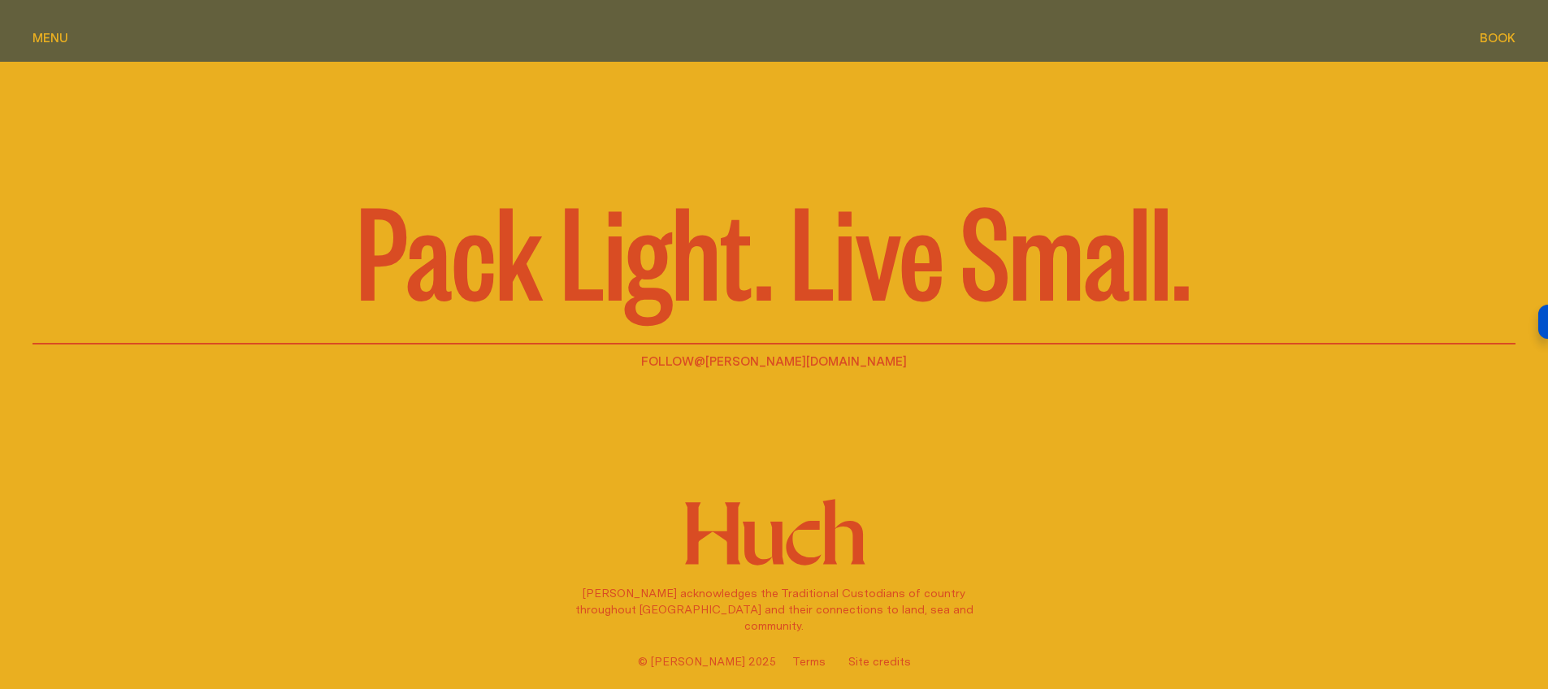
scroll to position [2820, 0]
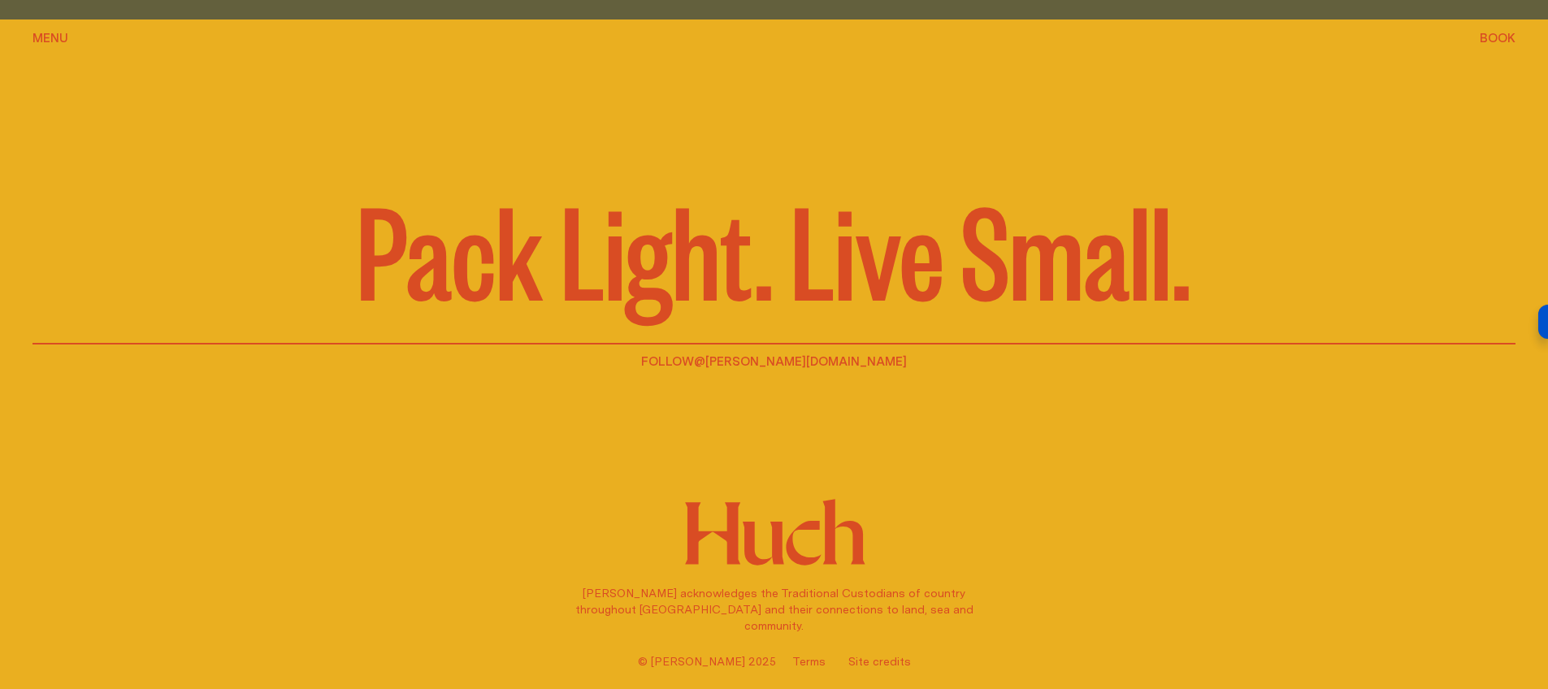
click at [64, 18] on div "Pack Light. Live Small. Follow @[PERSON_NAME][DOMAIN_NAME] [PERSON_NAME] acknow…" at bounding box center [774, 344] width 1548 height 689
click at [61, 37] on div "Menu Menu" at bounding box center [51, 38] width 36 height 12
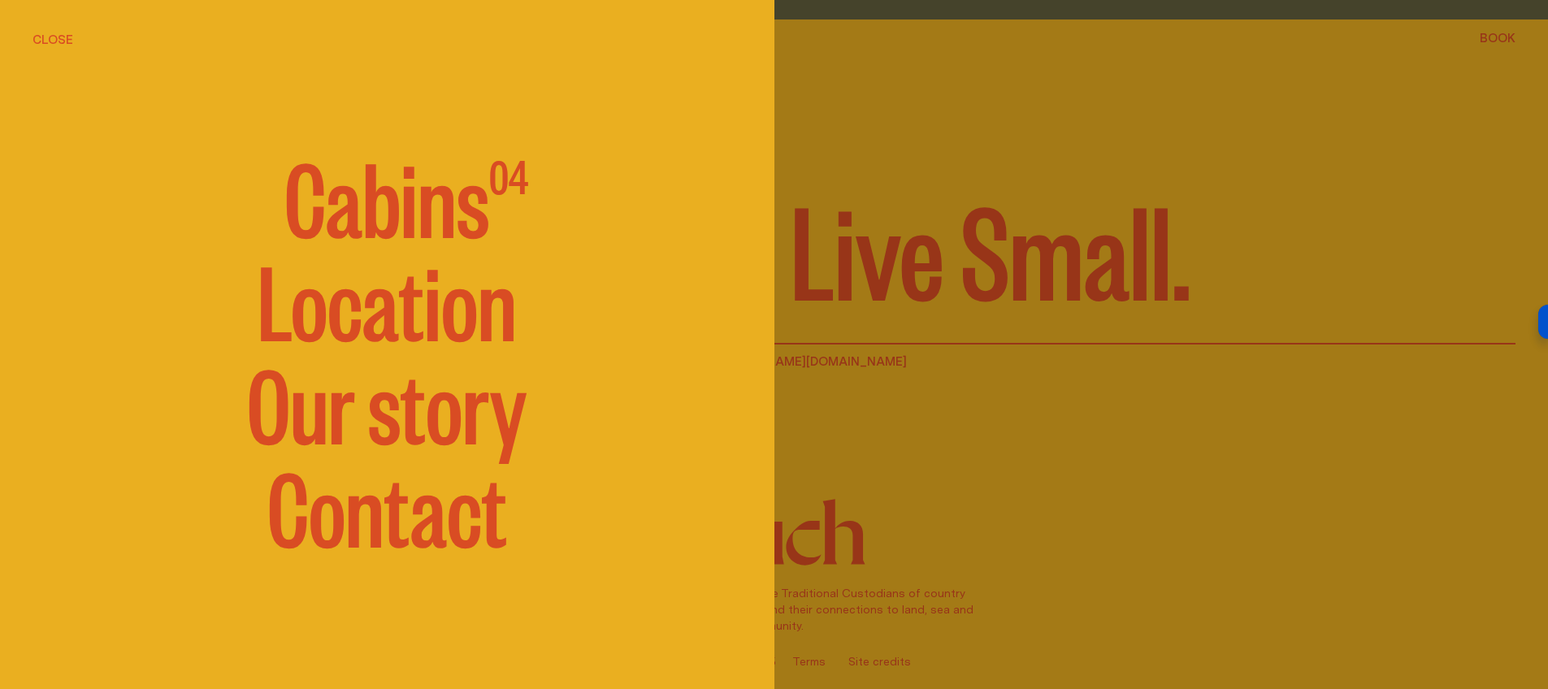
click at [419, 530] on link "Contact" at bounding box center [387, 505] width 240 height 98
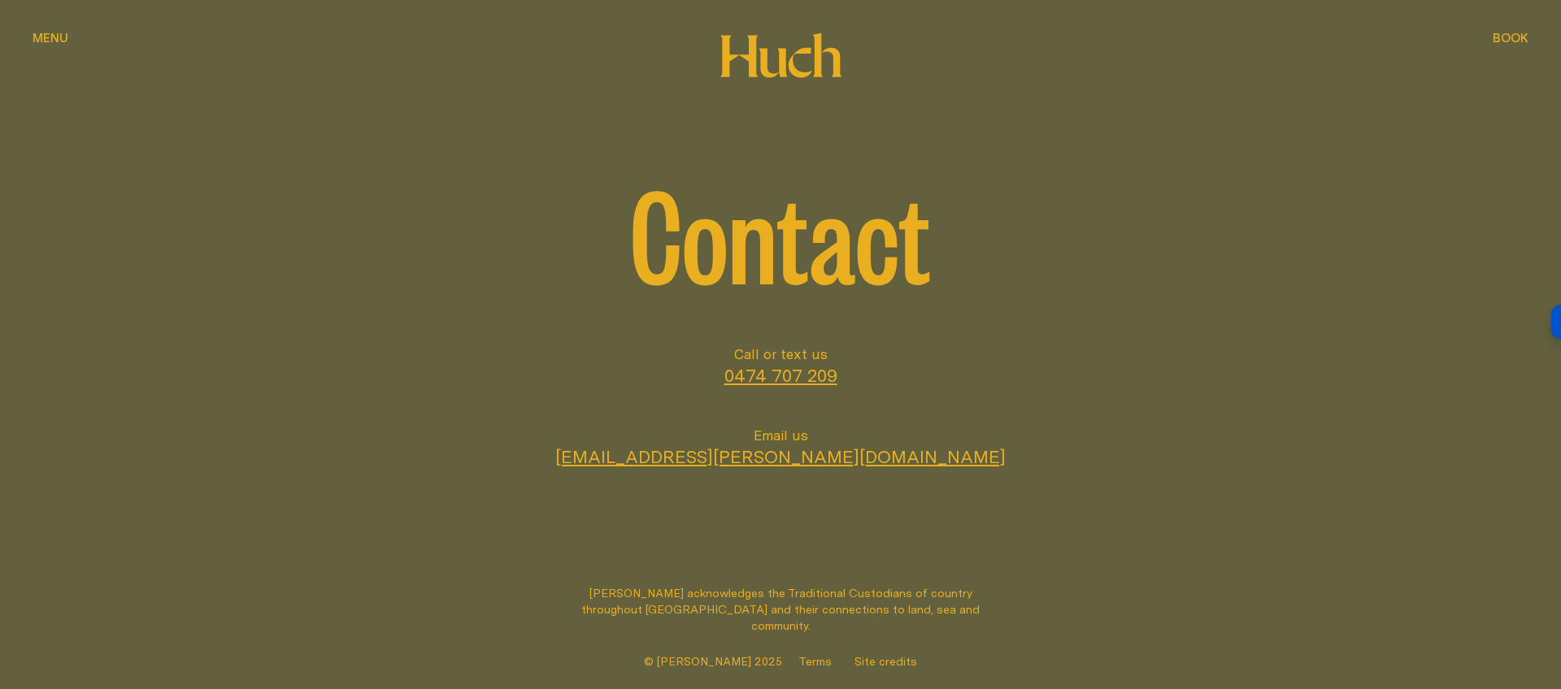
click at [52, 39] on span "Menu" at bounding box center [51, 38] width 36 height 12
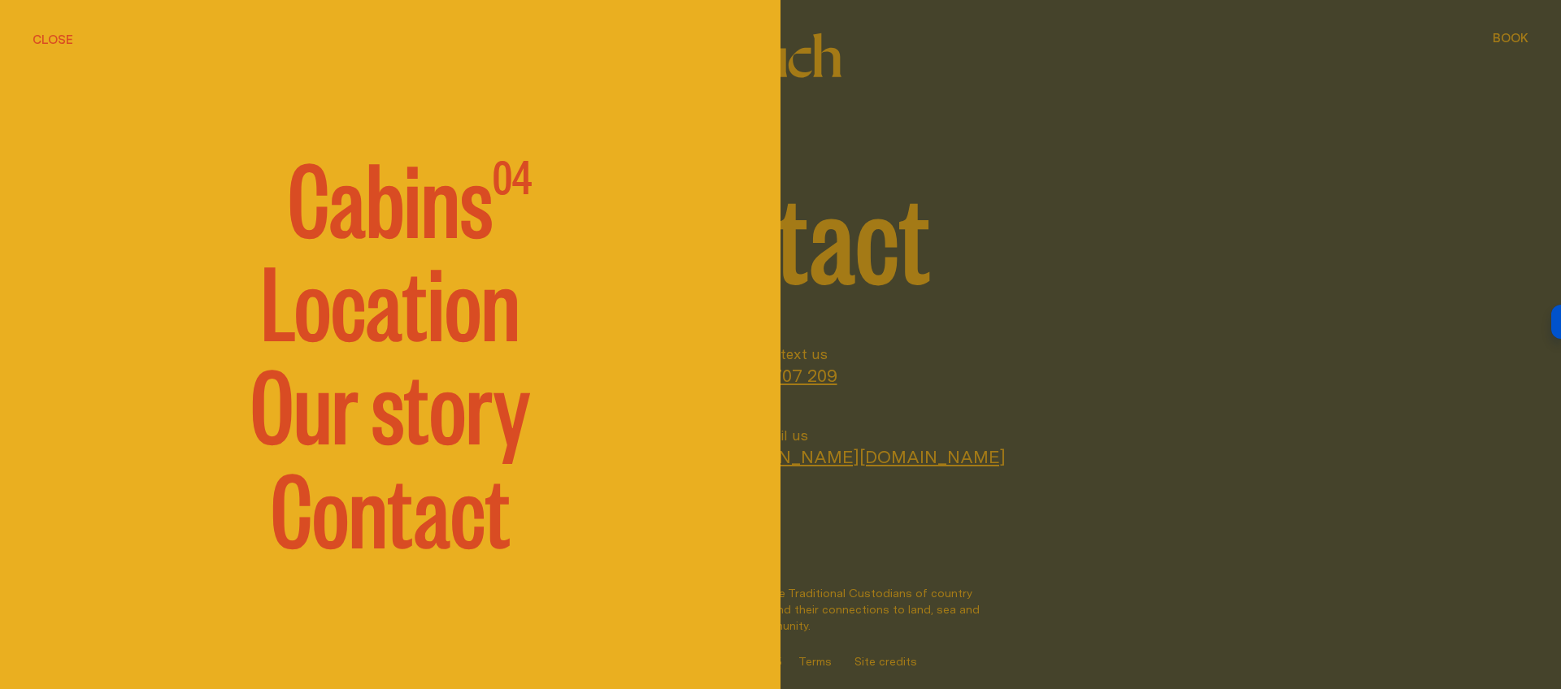
click at [431, 224] on span "Cabins" at bounding box center [390, 195] width 205 height 98
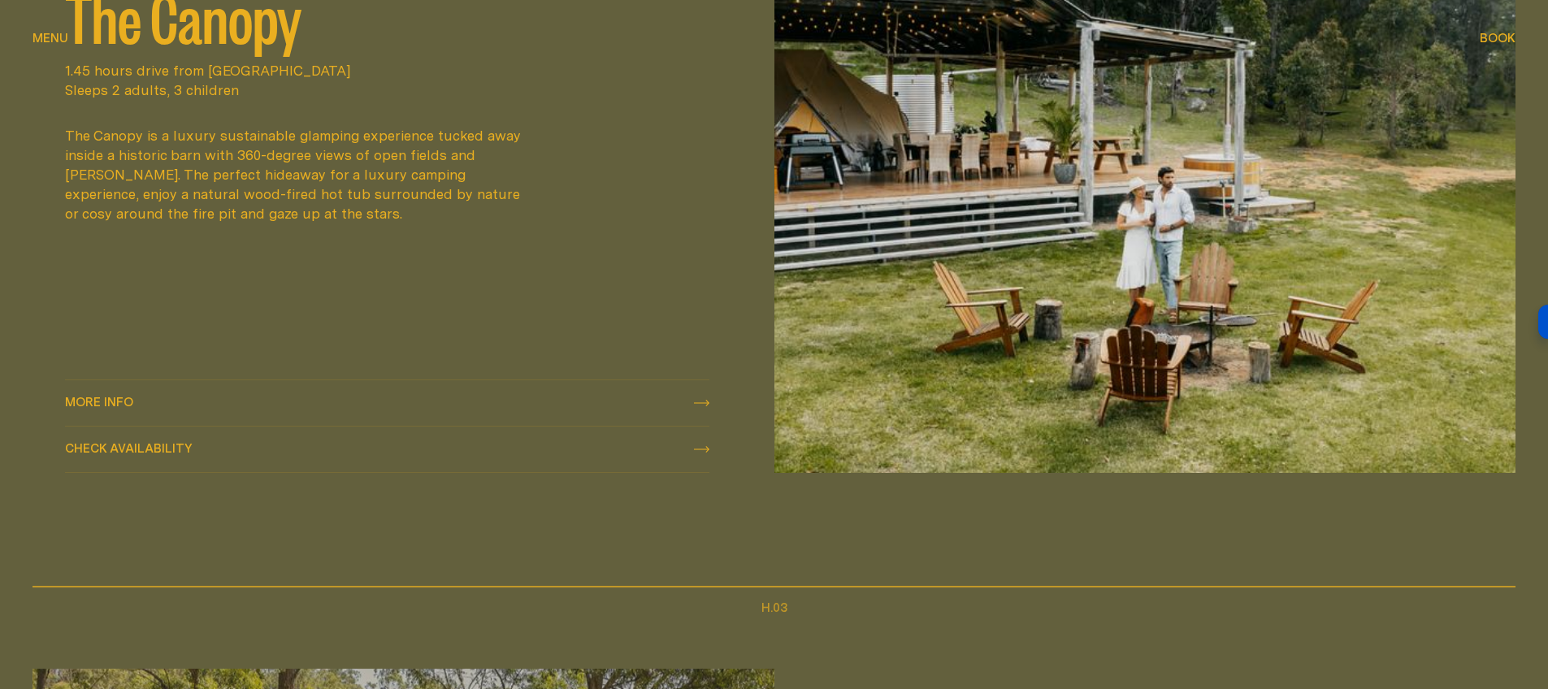
scroll to position [1827, 0]
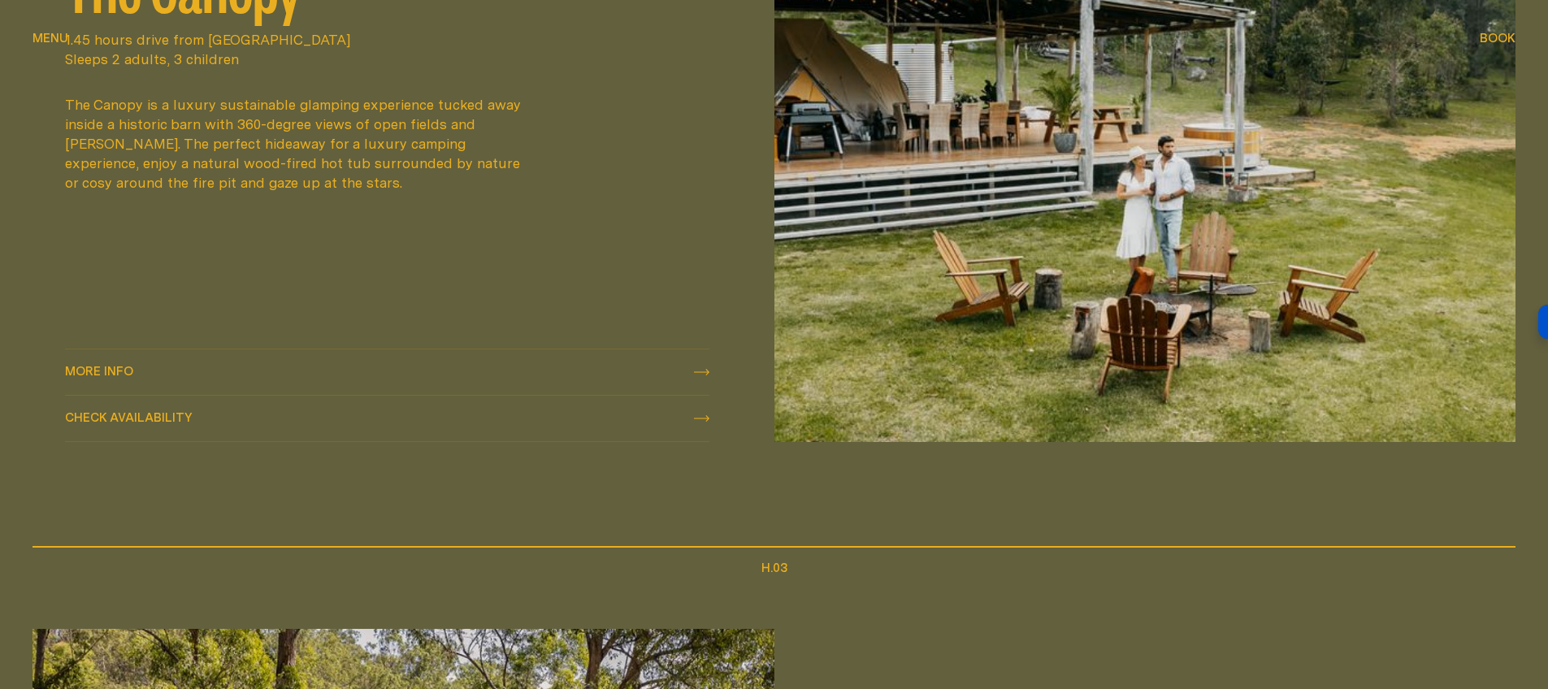
click at [698, 376] on div "More info More info" at bounding box center [387, 373] width 645 height 20
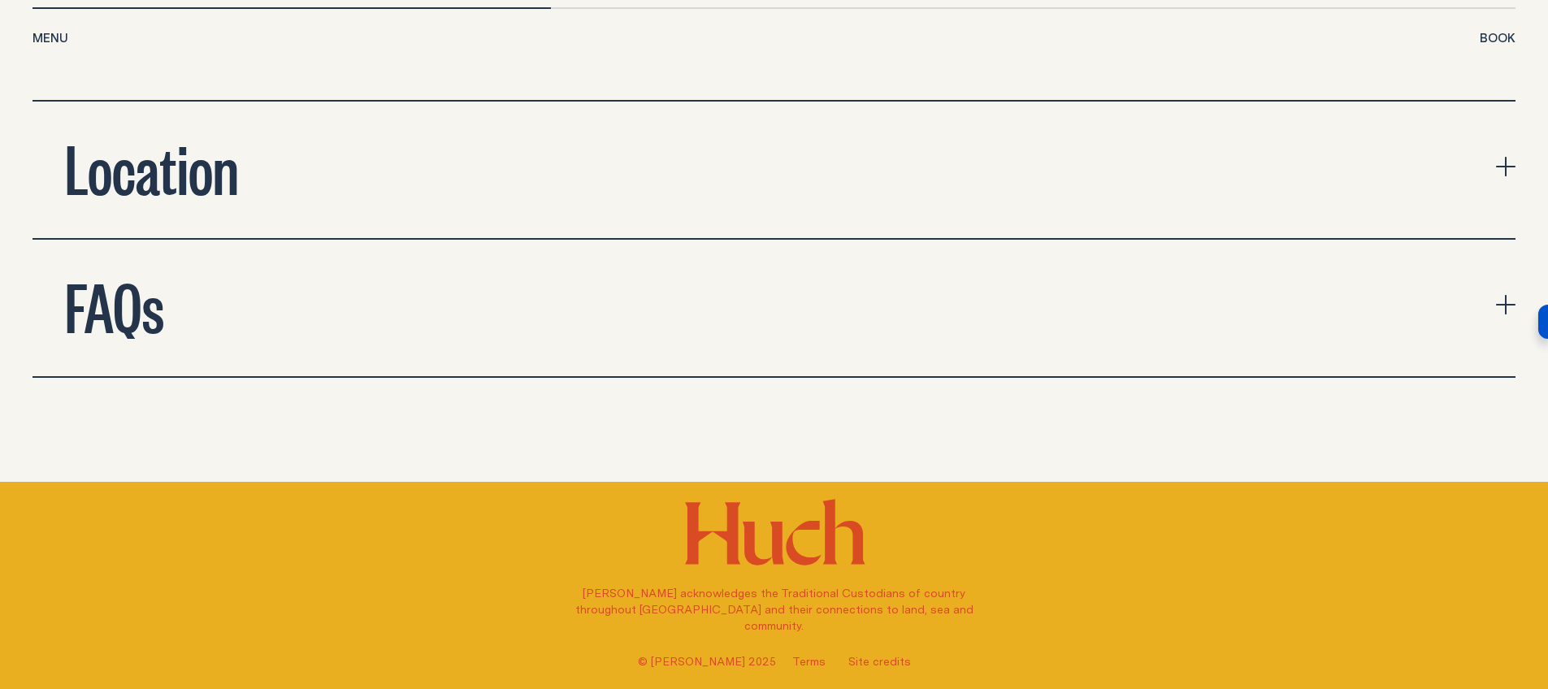
scroll to position [5699, 0]
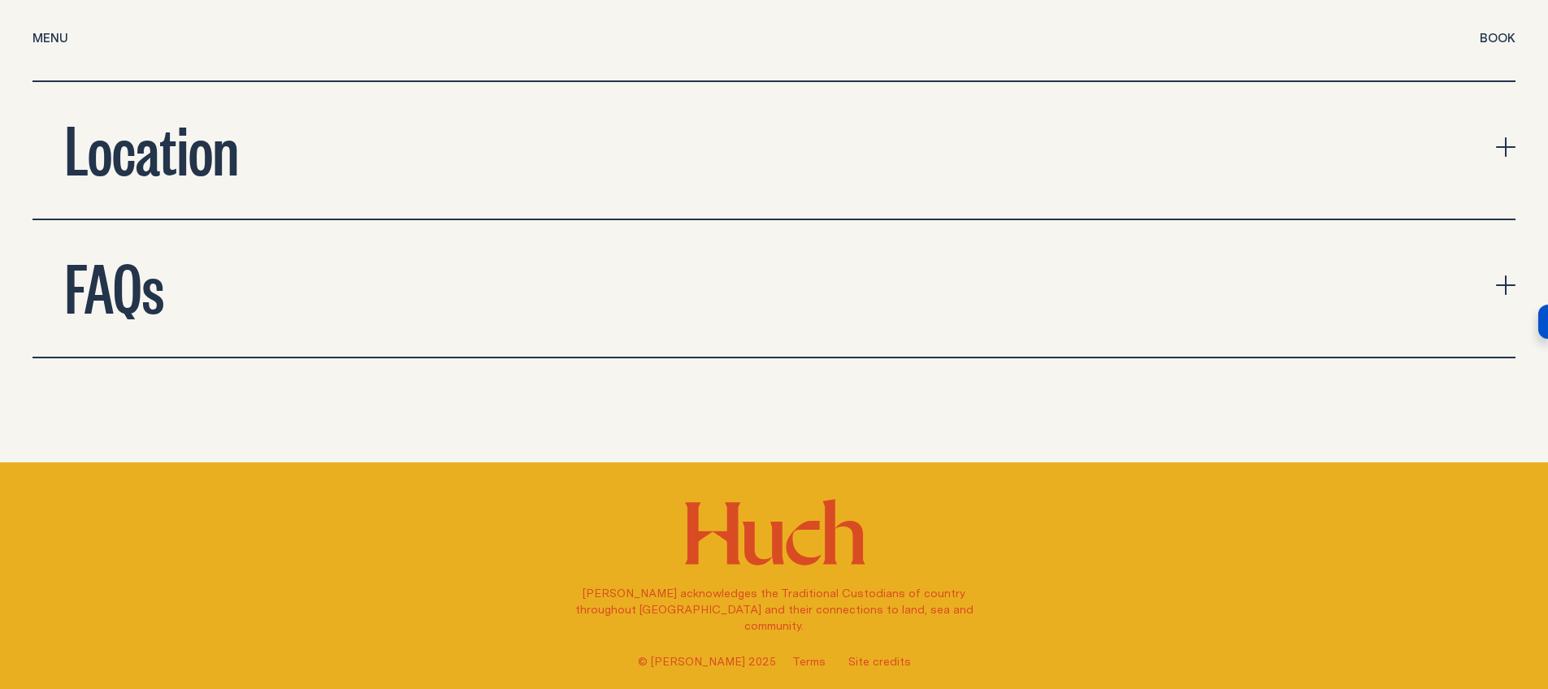
click at [1387, 232] on button "FAQs" at bounding box center [774, 288] width 1483 height 137
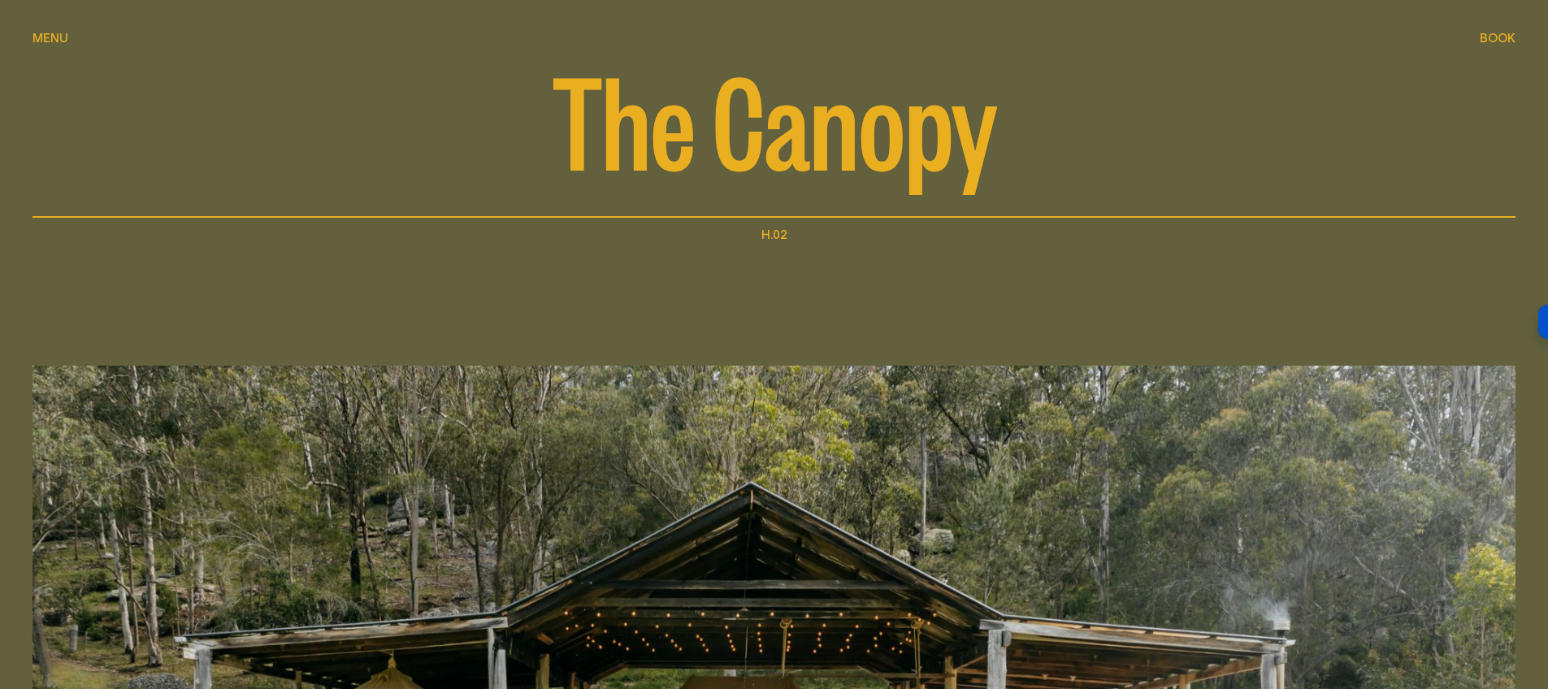
scroll to position [0, 0]
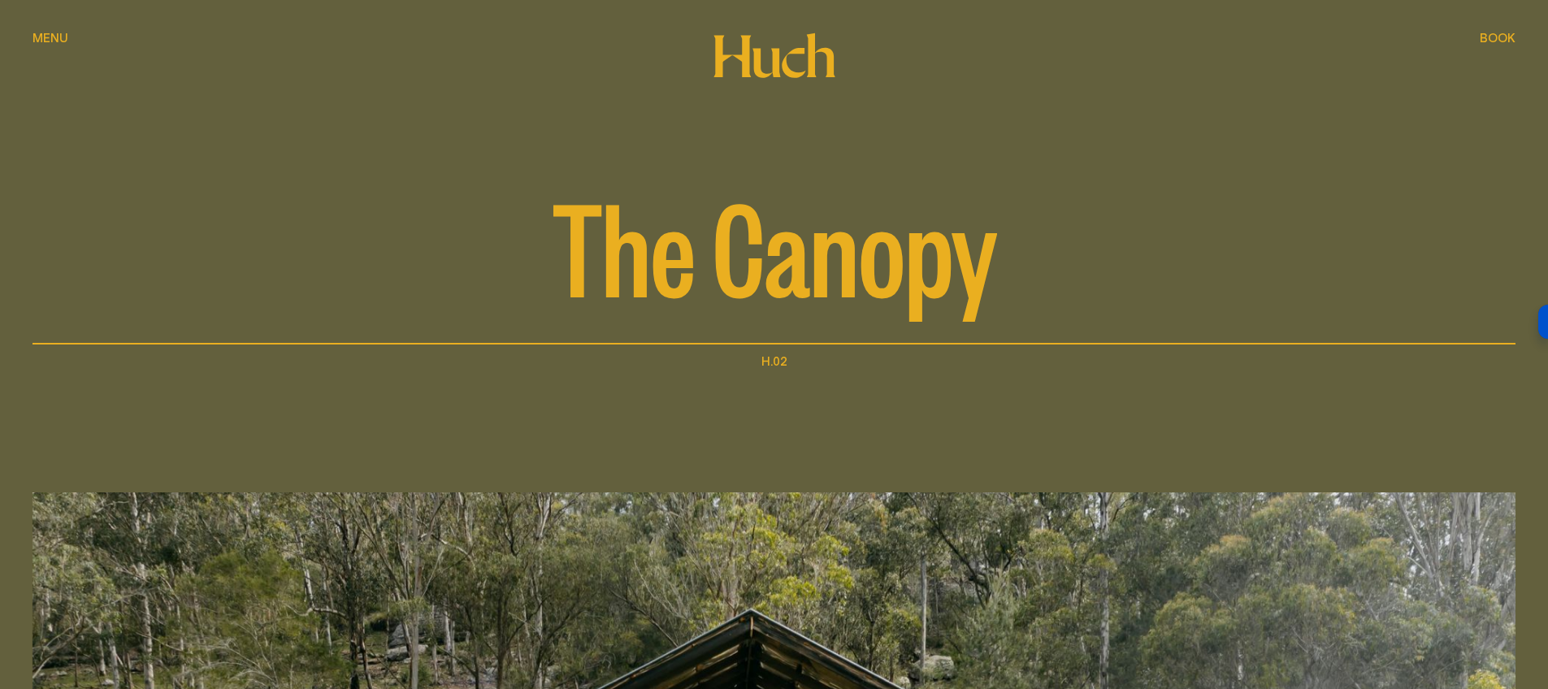
click at [1501, 35] on span "Book" at bounding box center [1498, 38] width 36 height 12
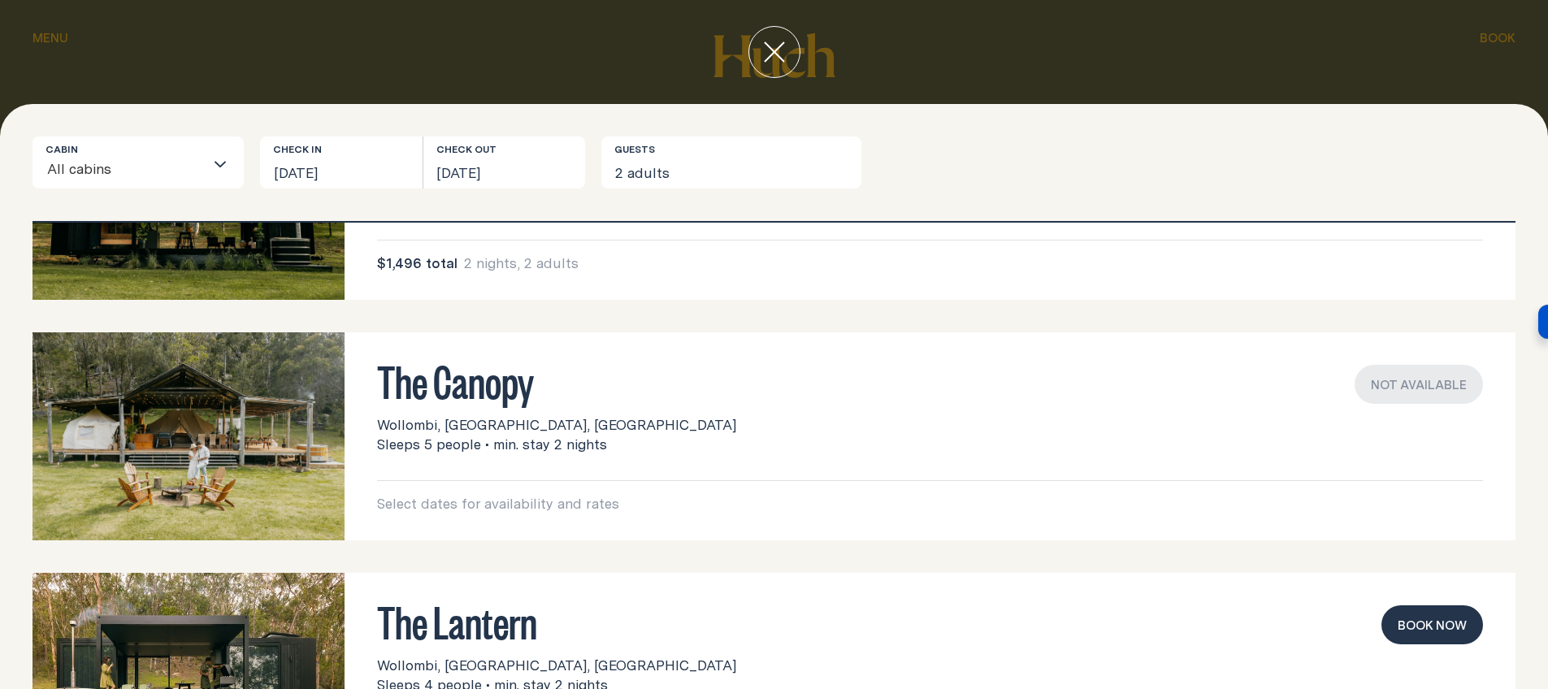
scroll to position [132, 0]
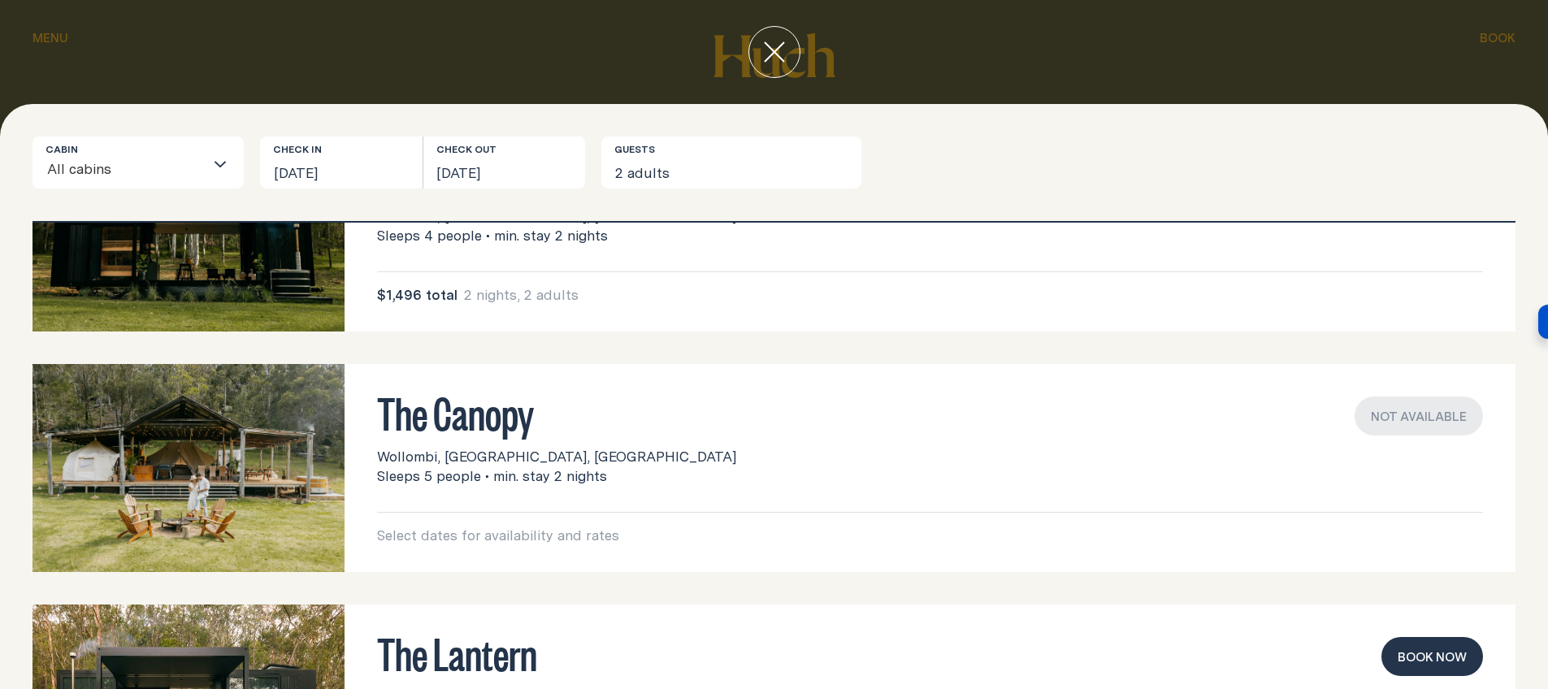
click at [1405, 425] on div "Not available" at bounding box center [1419, 416] width 128 height 39
click at [349, 167] on button "[DATE]" at bounding box center [341, 163] width 163 height 52
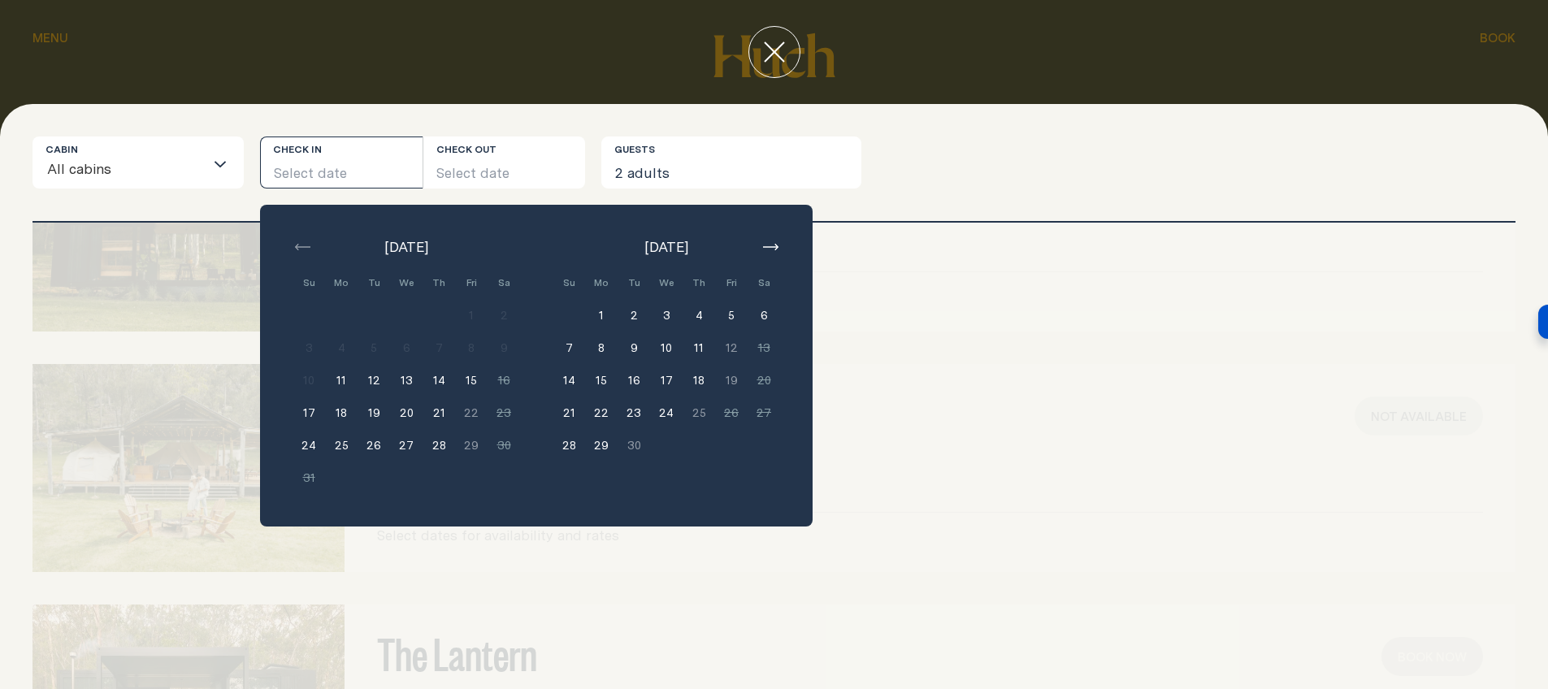
click at [766, 248] on icon "button" at bounding box center [770, 247] width 15 height 7
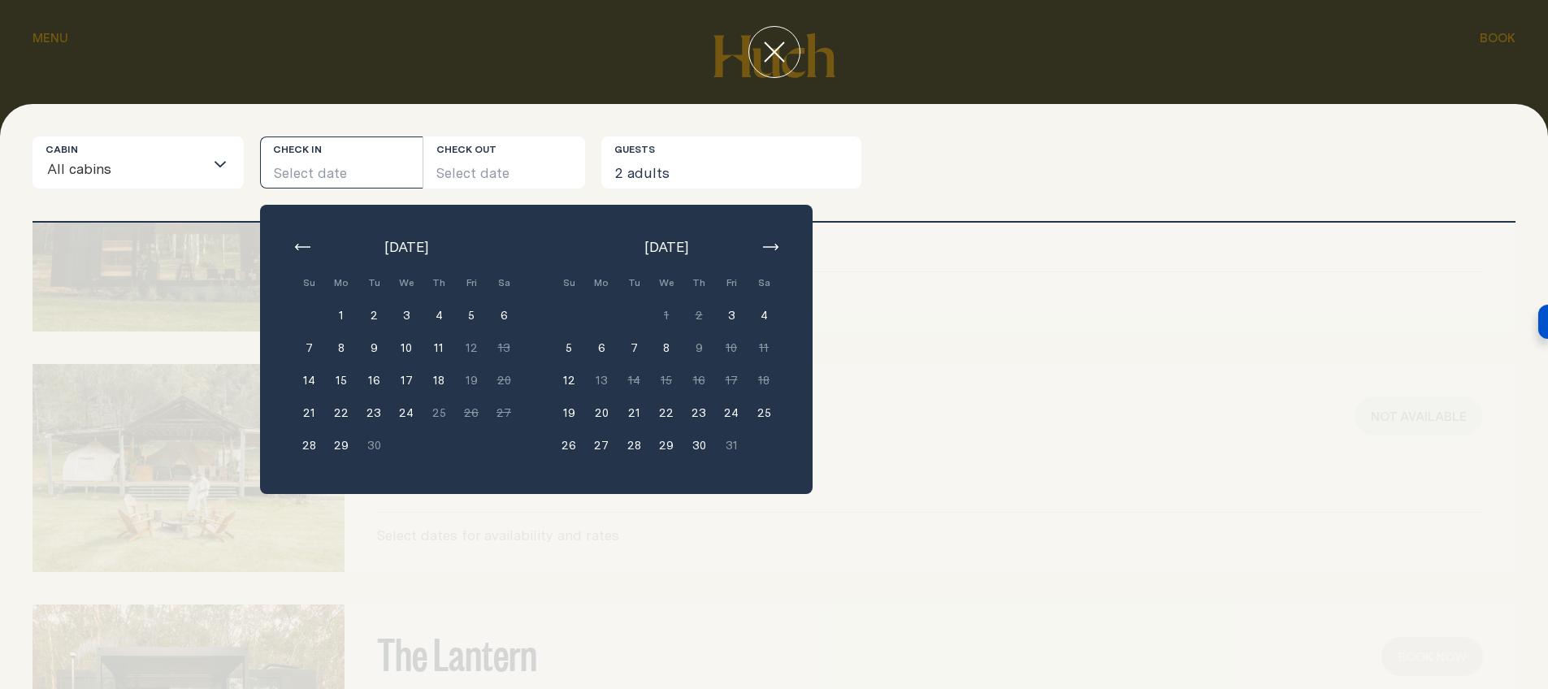
click at [775, 245] on icon "button" at bounding box center [770, 247] width 15 height 7
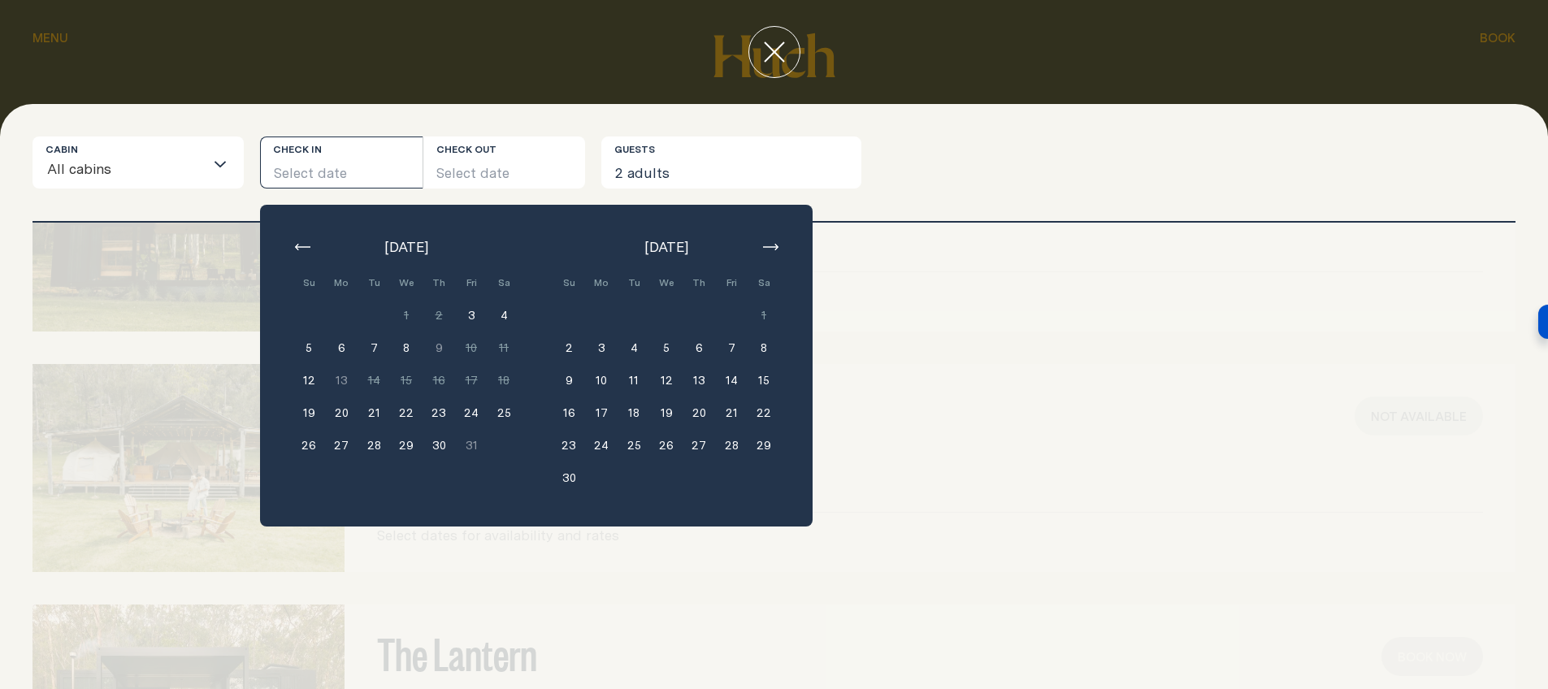
click at [732, 412] on button "21" at bounding box center [731, 413] width 33 height 33
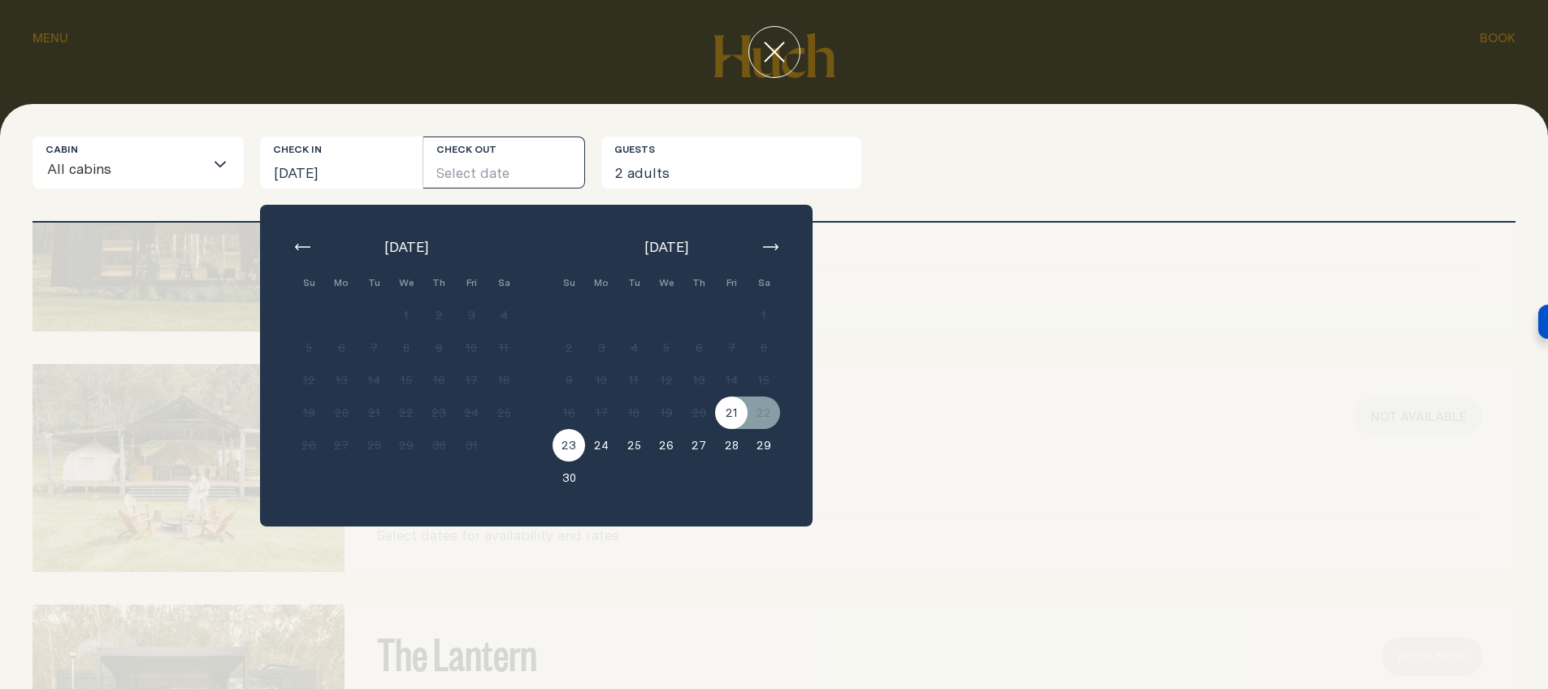
click at [564, 448] on button "23" at bounding box center [569, 445] width 33 height 33
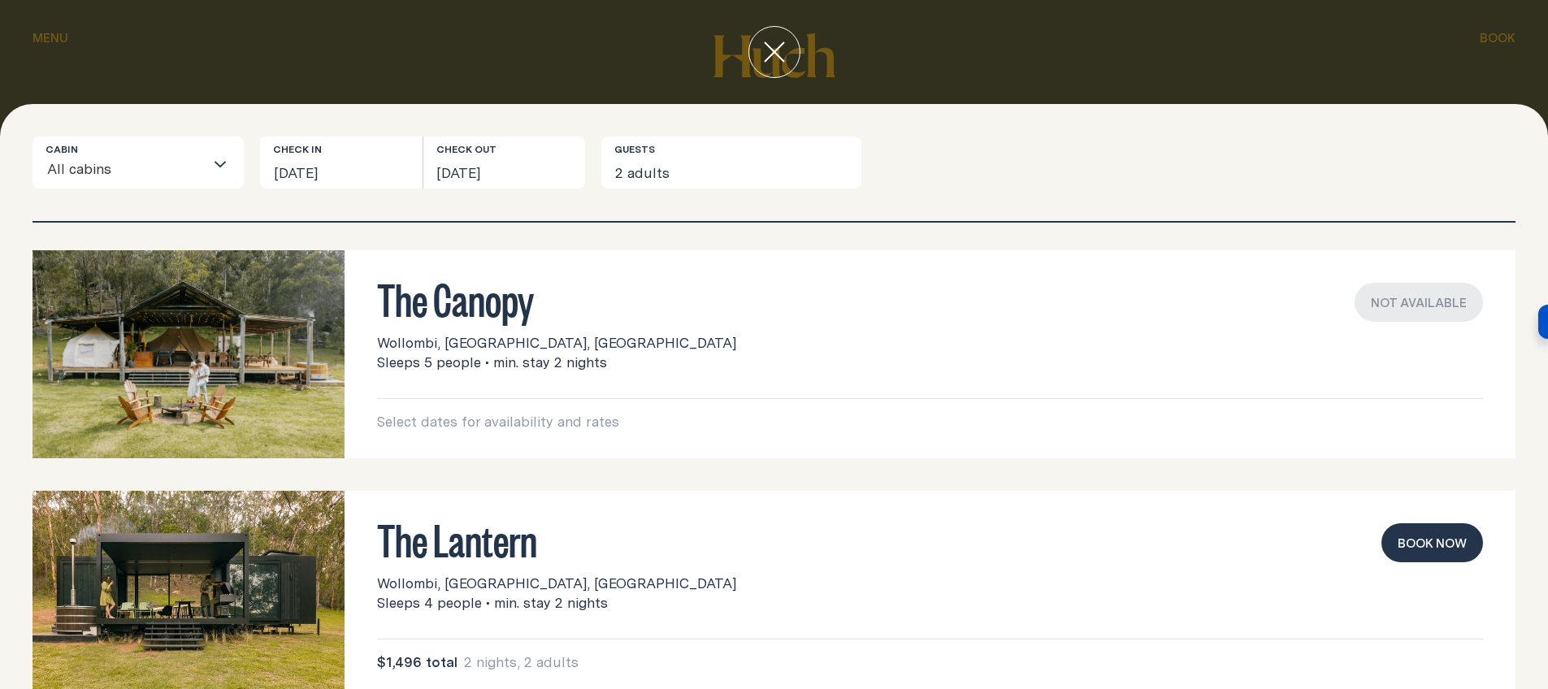
scroll to position [239, 0]
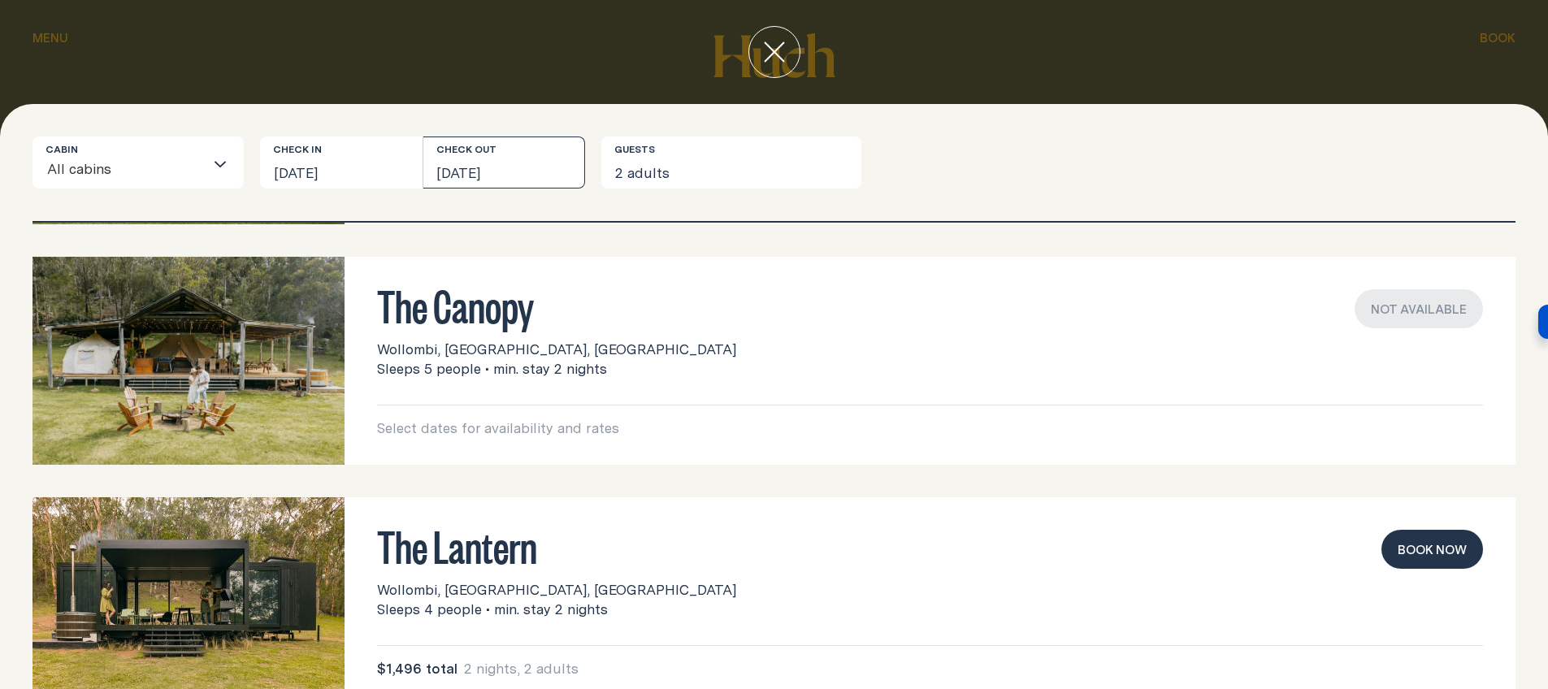
click at [546, 173] on button "[DATE]" at bounding box center [504, 163] width 163 height 52
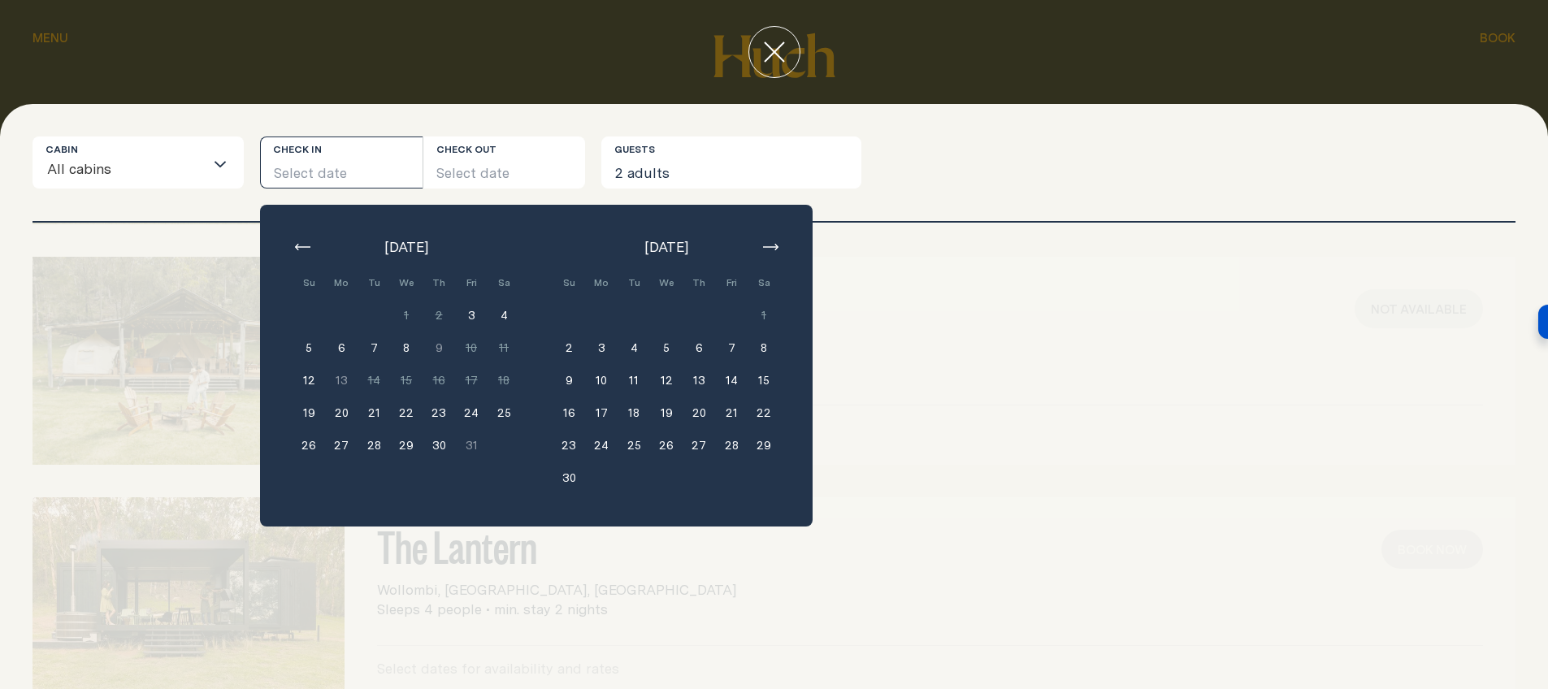
click at [303, 246] on icon "button" at bounding box center [302, 247] width 15 height 7
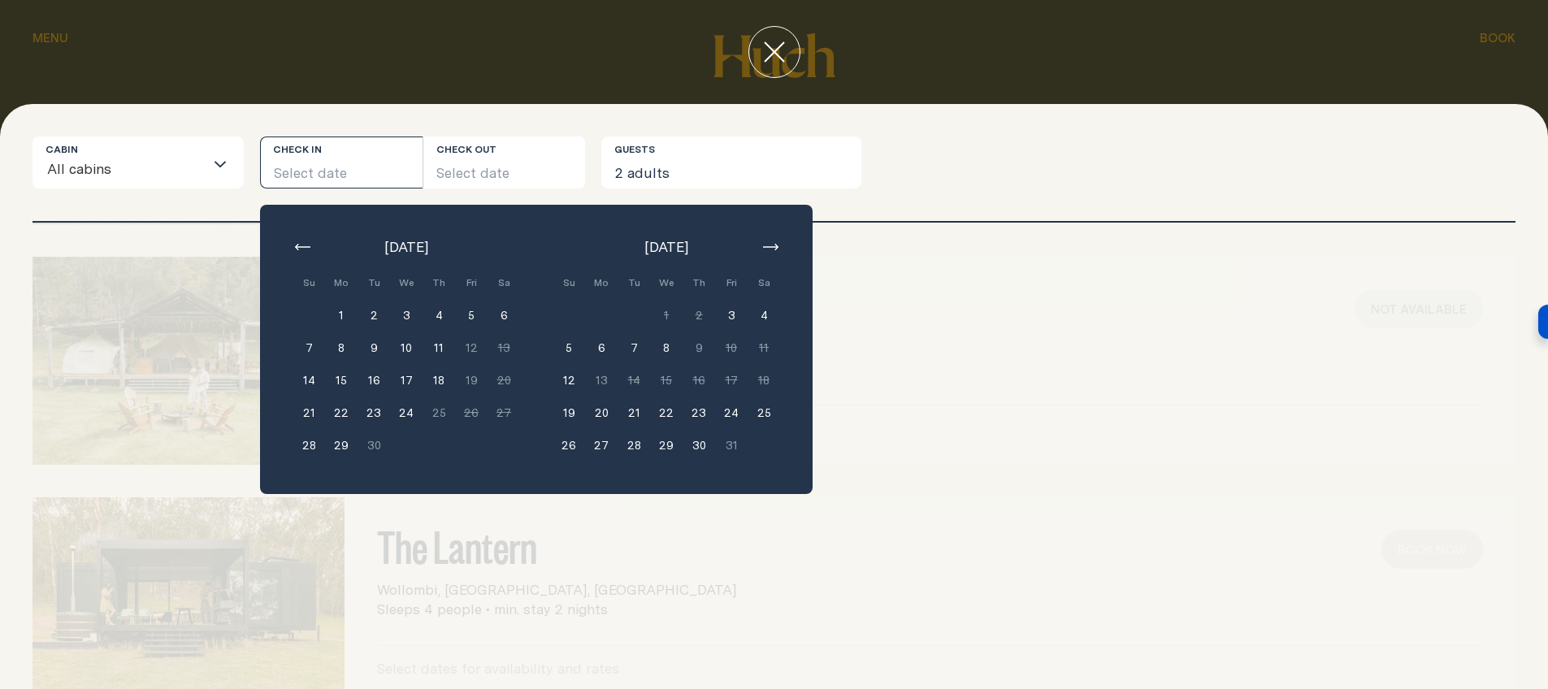
click at [303, 246] on icon "button" at bounding box center [302, 247] width 15 height 7
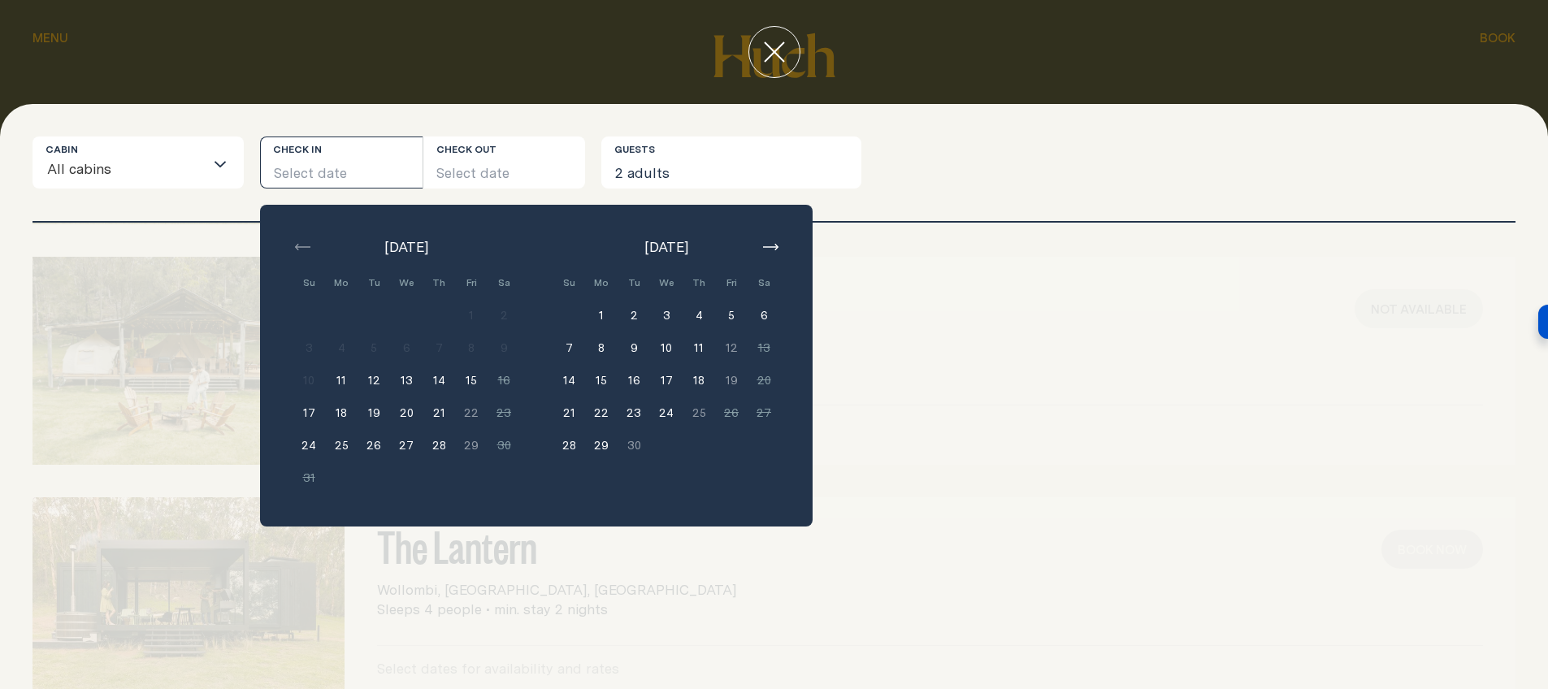
click at [772, 247] on icon "button" at bounding box center [770, 247] width 15 height 7
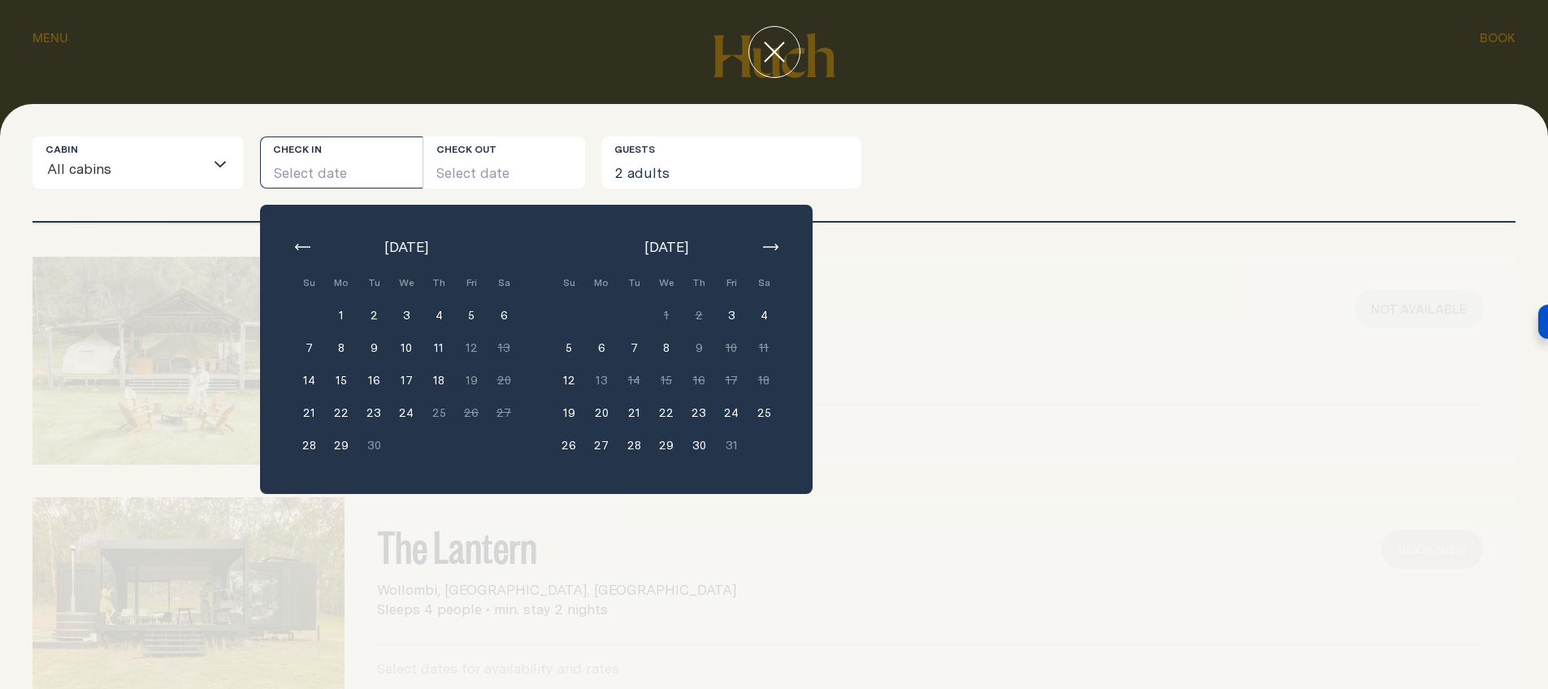
click at [702, 415] on button "23" at bounding box center [699, 413] width 33 height 33
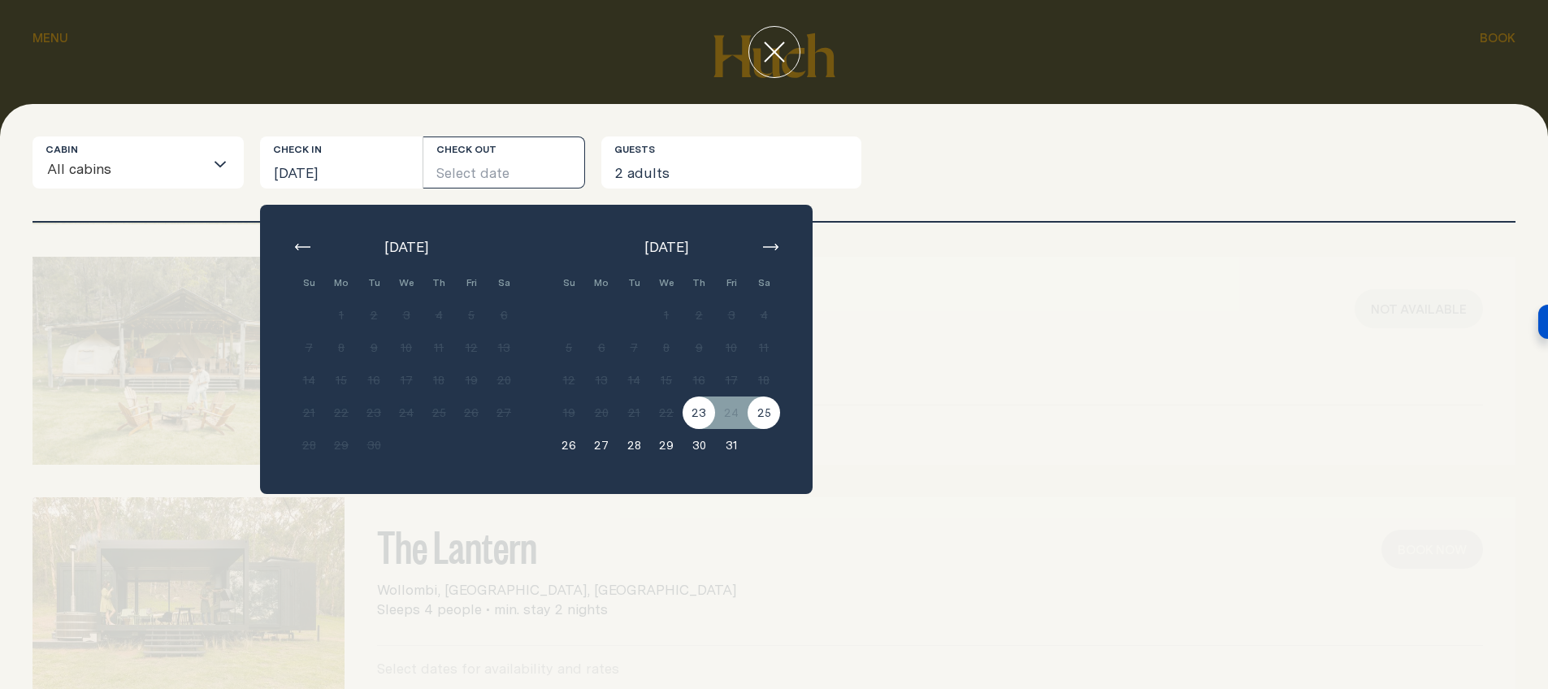
click at [758, 415] on button "25" at bounding box center [764, 413] width 33 height 33
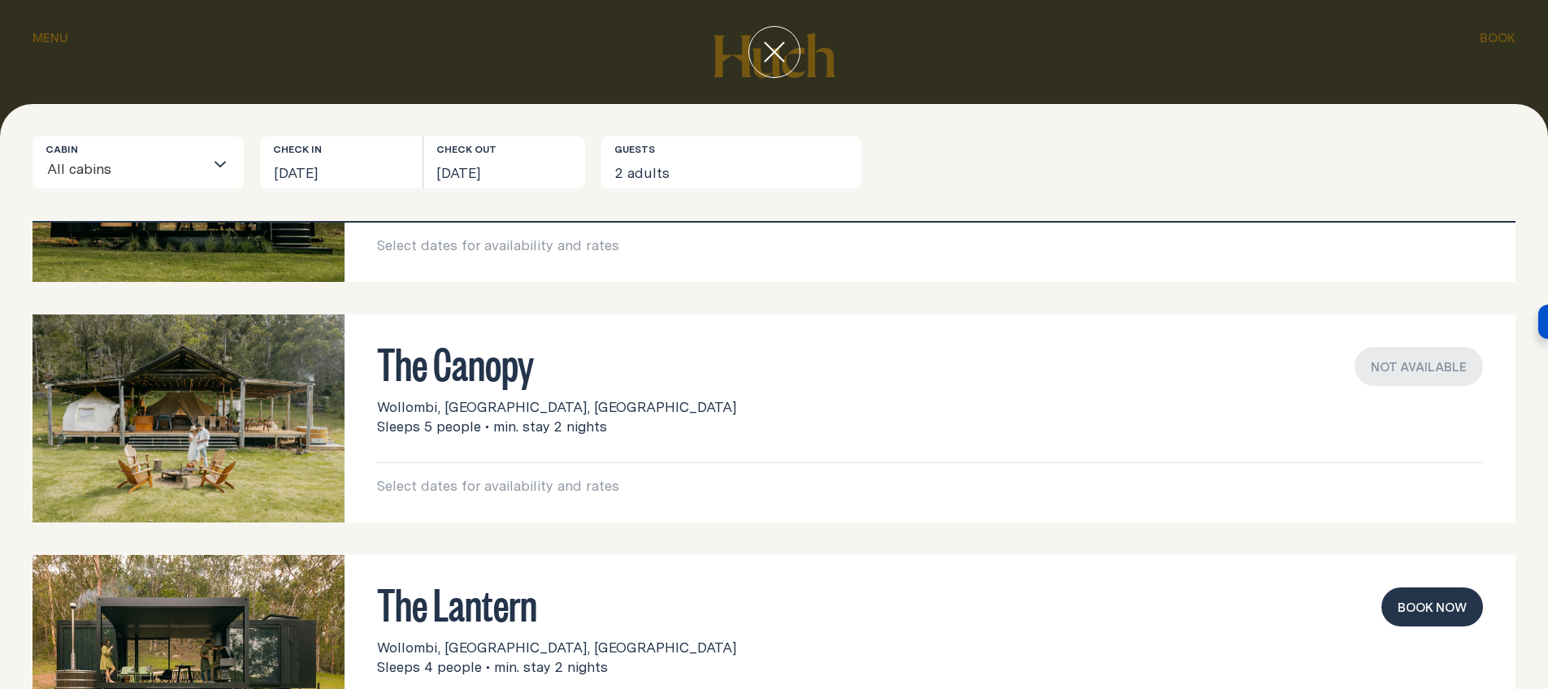
scroll to position [0, 0]
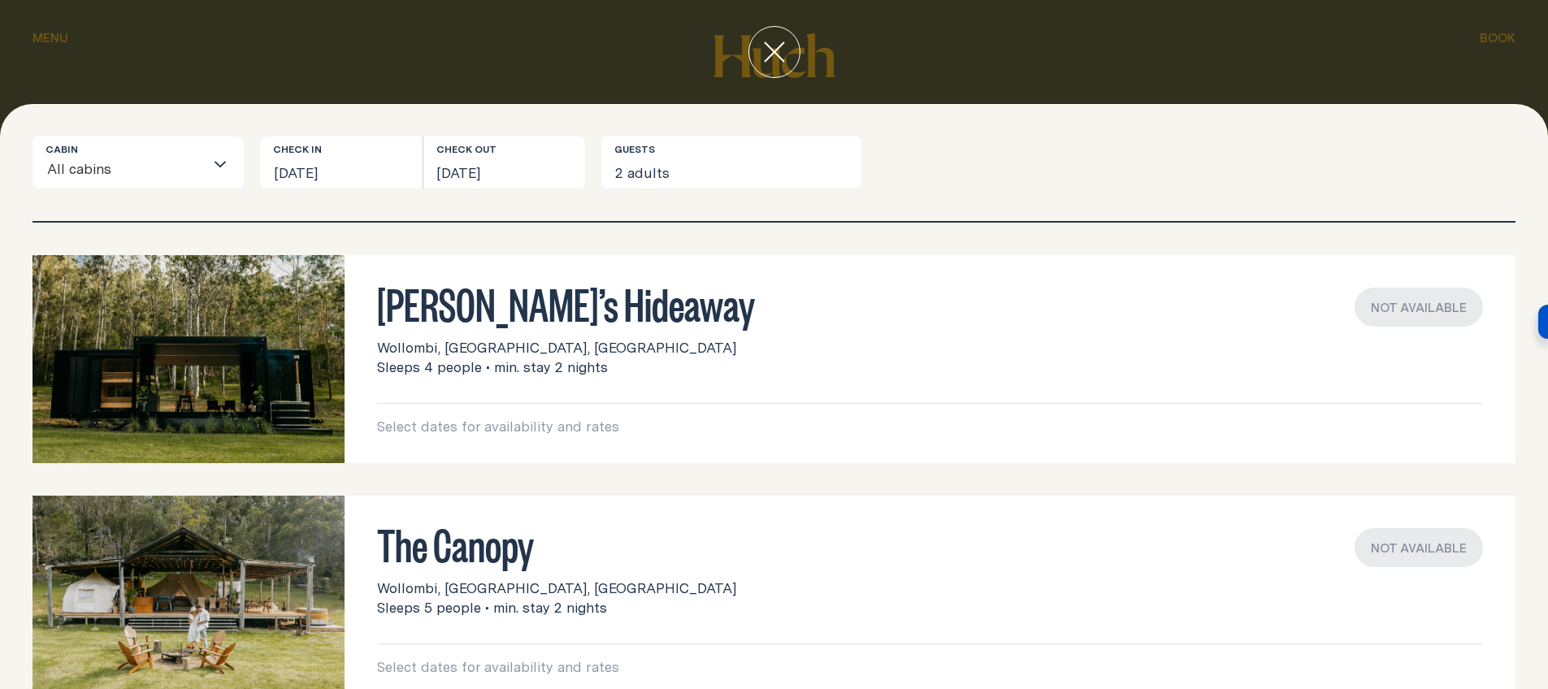
click at [775, 47] on icon "close" at bounding box center [774, 51] width 21 height 21
